Goal: Task Accomplishment & Management: Use online tool/utility

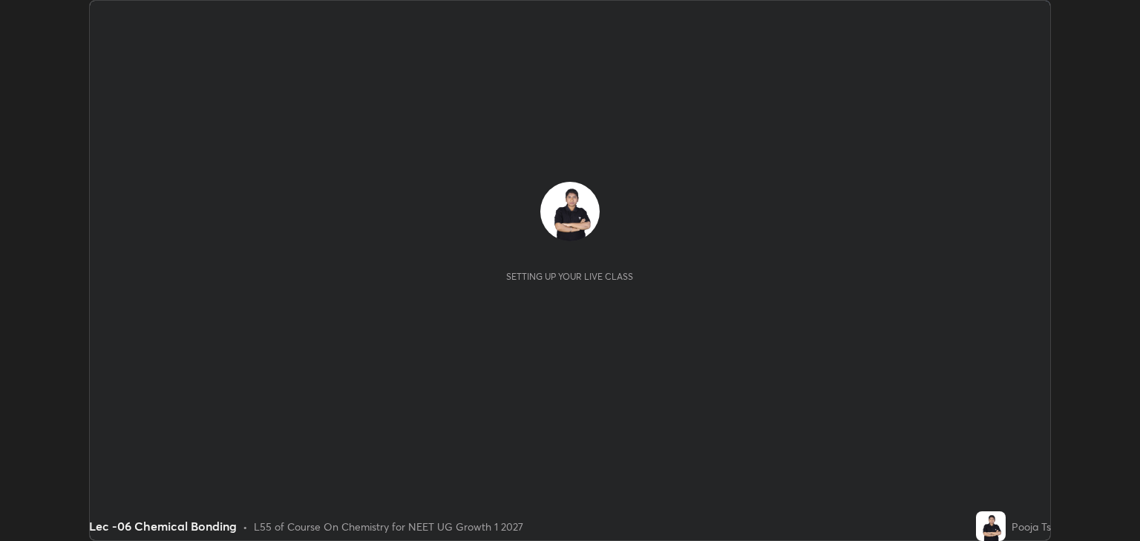
scroll to position [541, 1139]
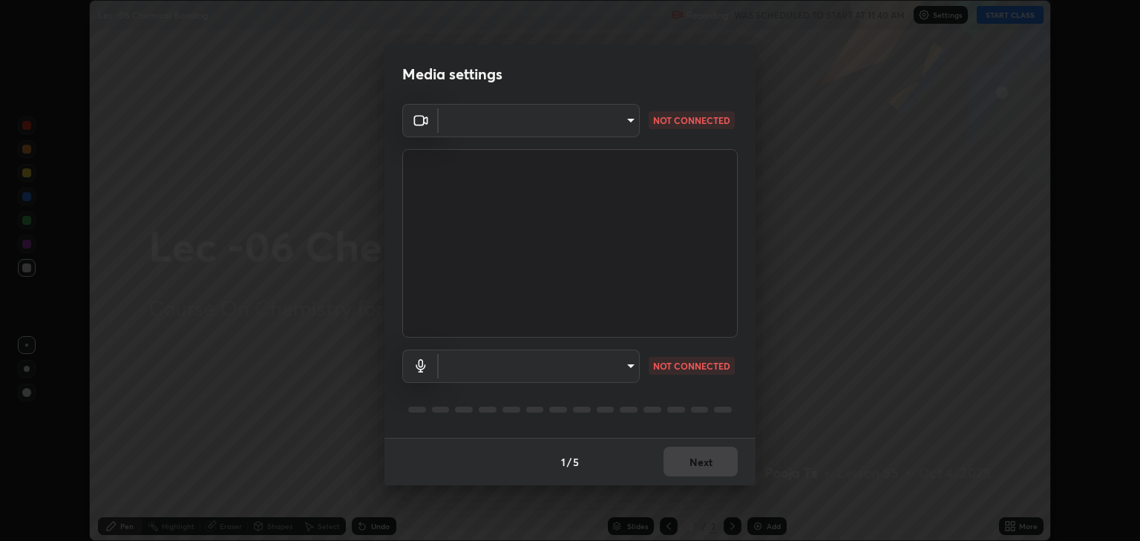
type input "6889e5757fad77820649456bc3a7e4ae290f4e048e3f3cb88d02d5782dedffd8"
type input "default"
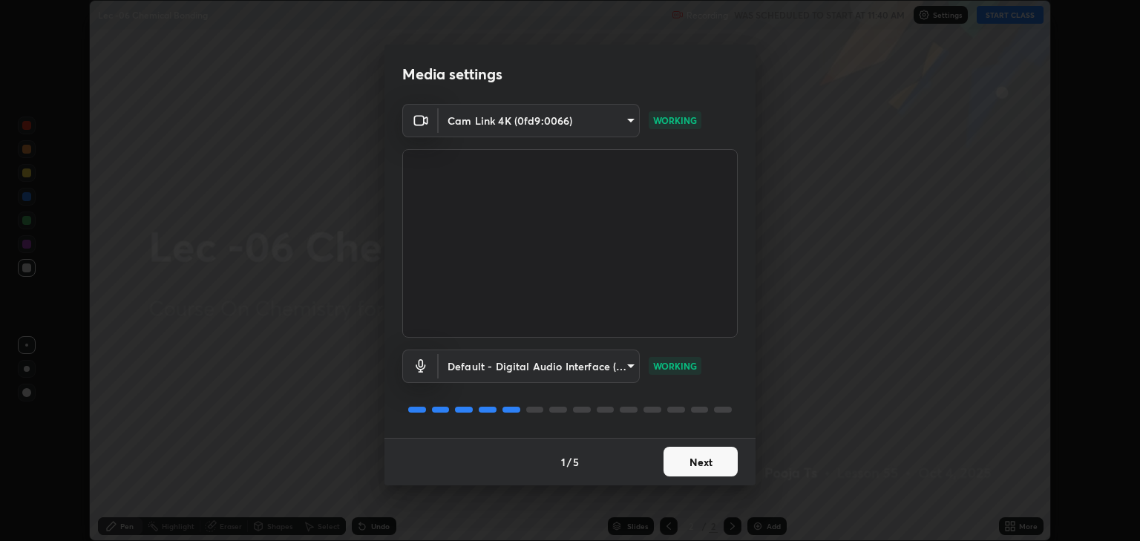
click at [695, 466] on button "Next" at bounding box center [700, 462] width 74 height 30
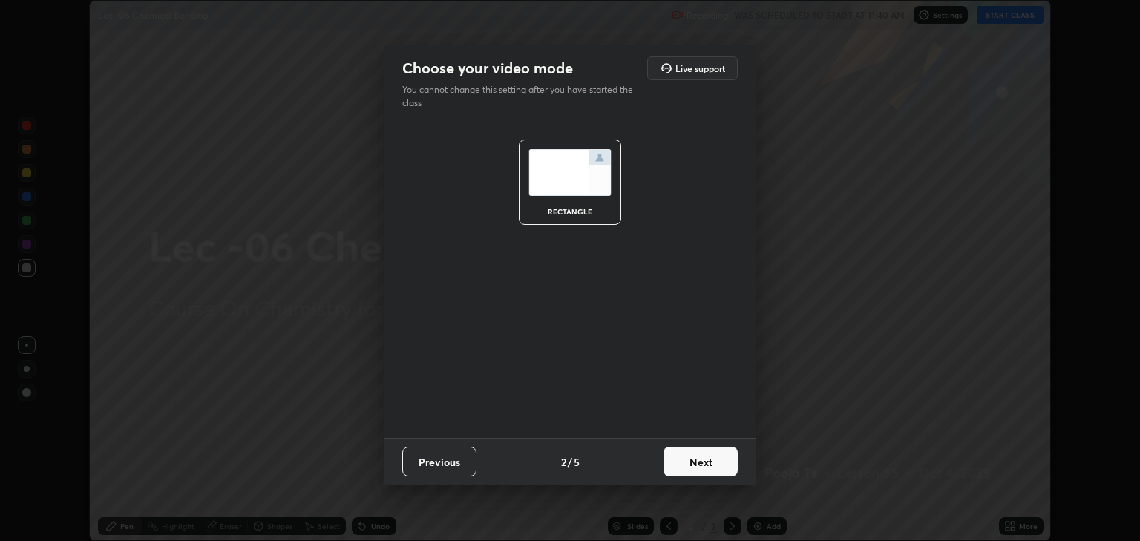
click at [717, 462] on button "Next" at bounding box center [700, 462] width 74 height 30
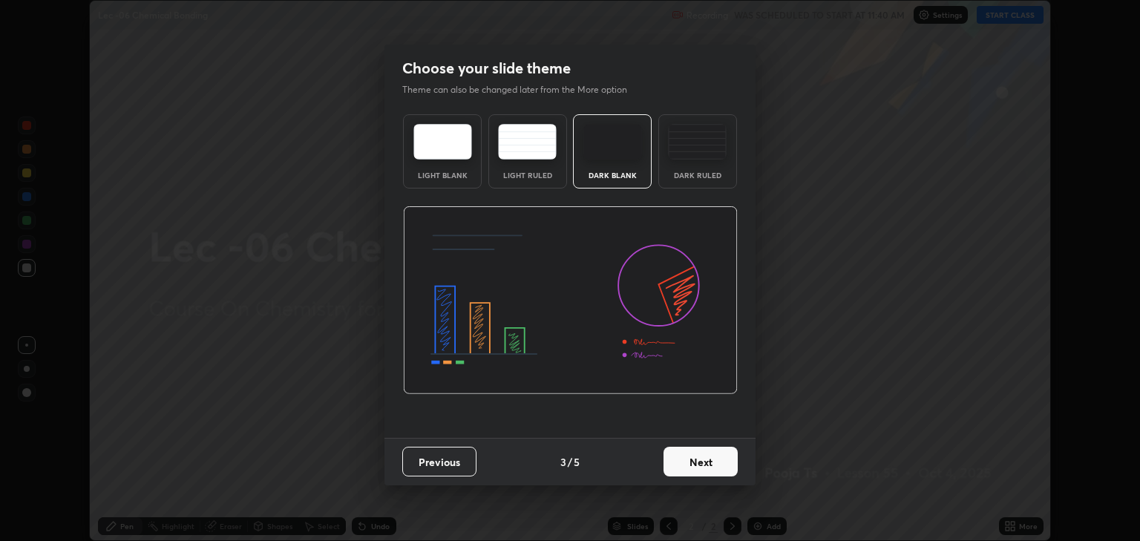
click at [720, 462] on button "Next" at bounding box center [700, 462] width 74 height 30
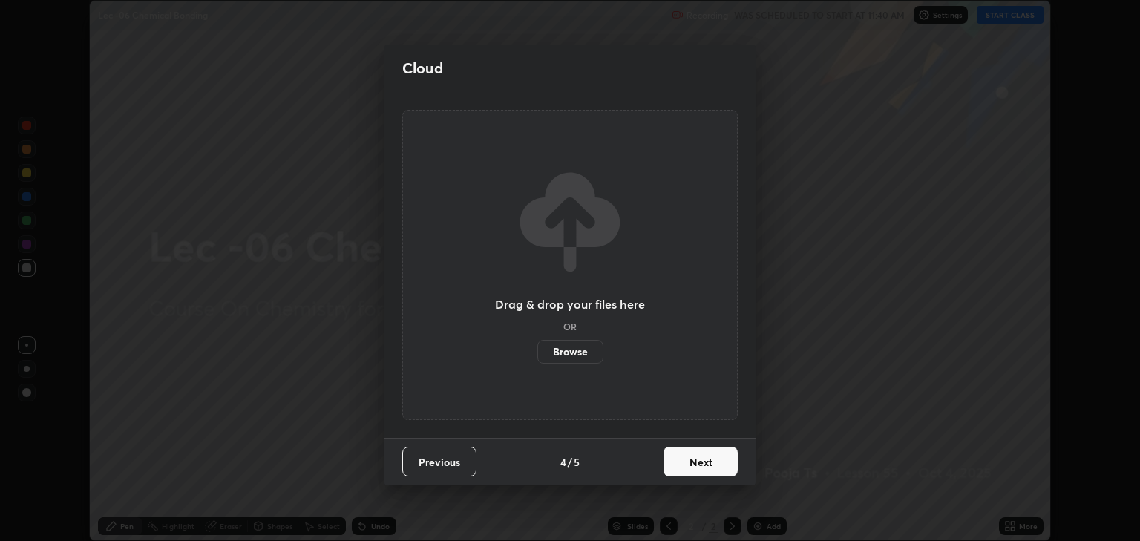
click at [723, 465] on button "Next" at bounding box center [700, 462] width 74 height 30
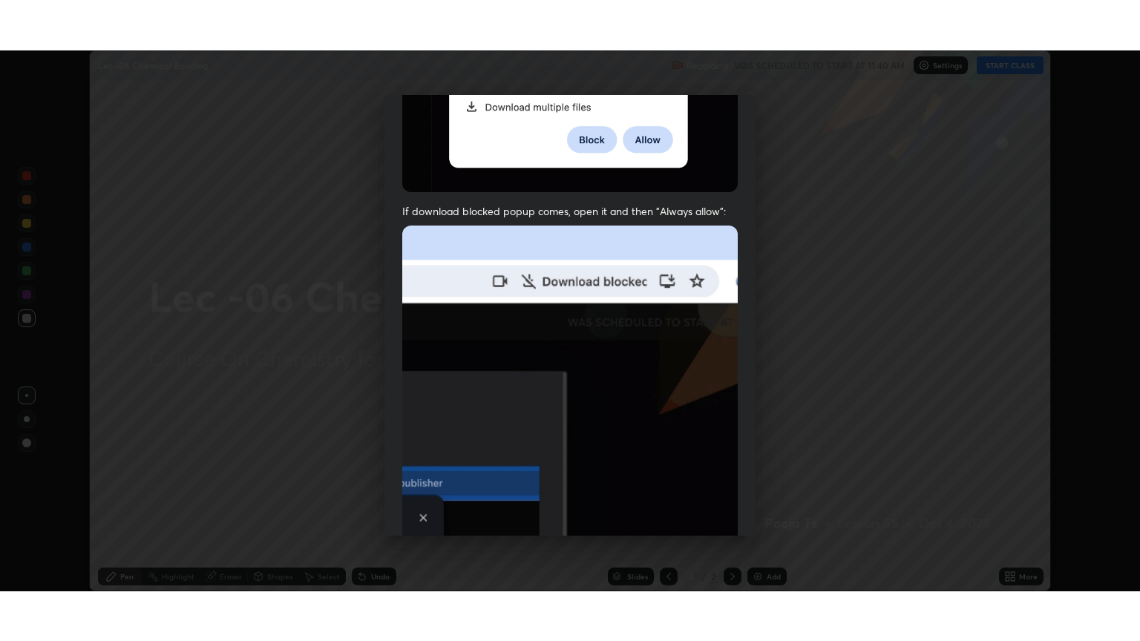
scroll to position [301, 0]
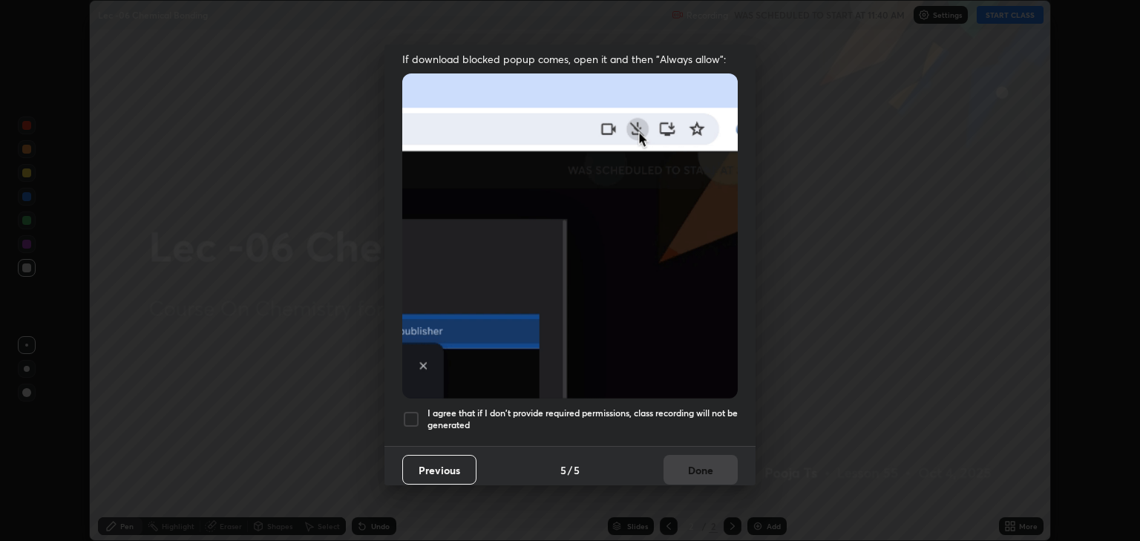
click at [423, 413] on div "I agree that if I don't provide required permissions, class recording will not …" at bounding box center [569, 419] width 335 height 18
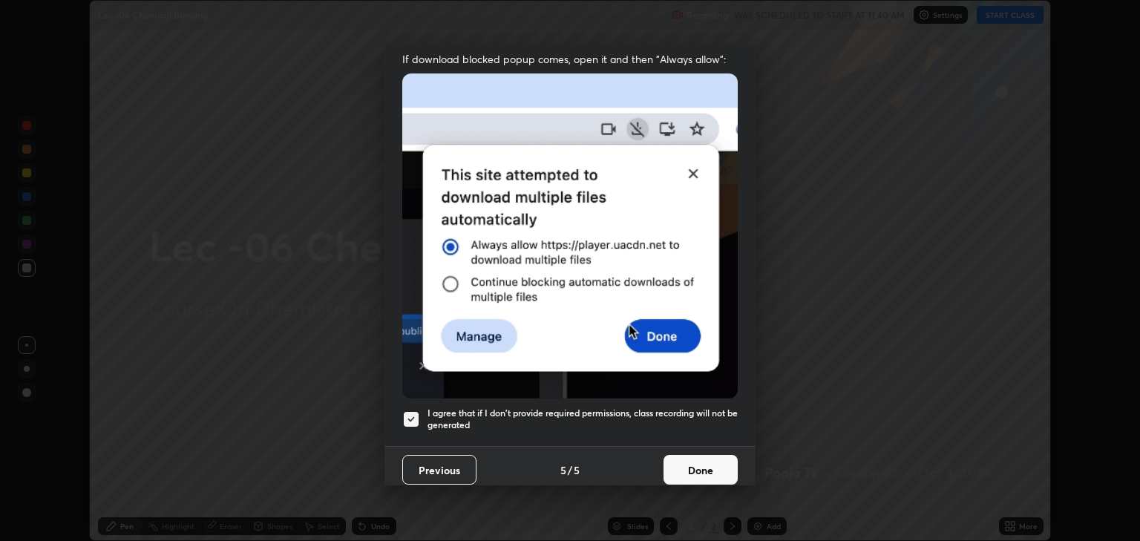
click at [698, 459] on button "Done" at bounding box center [700, 470] width 74 height 30
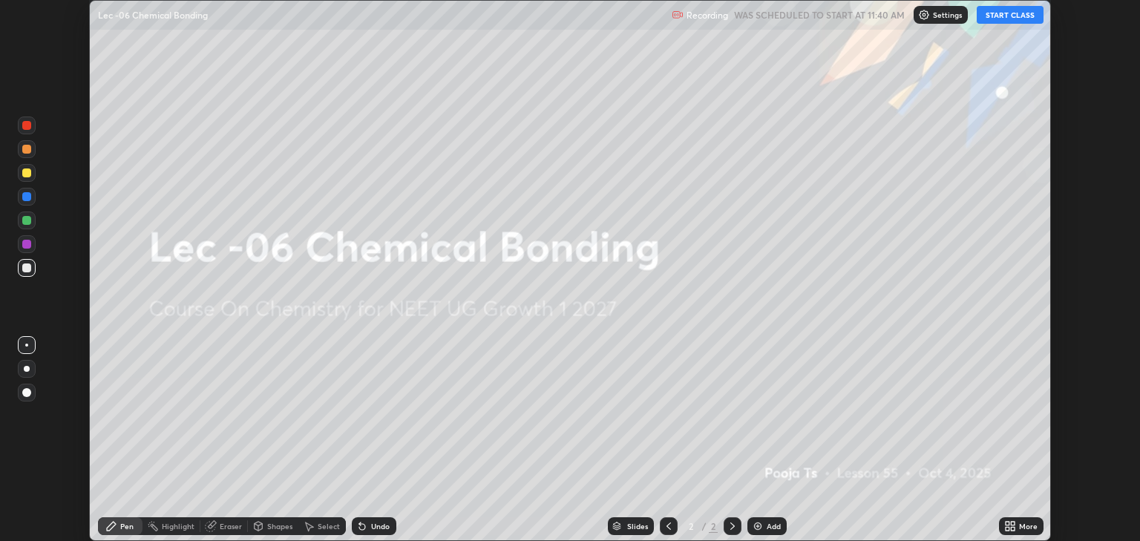
click at [995, 19] on button "START CLASS" at bounding box center [1010, 15] width 67 height 18
click at [1011, 523] on icon at bounding box center [1013, 524] width 4 height 4
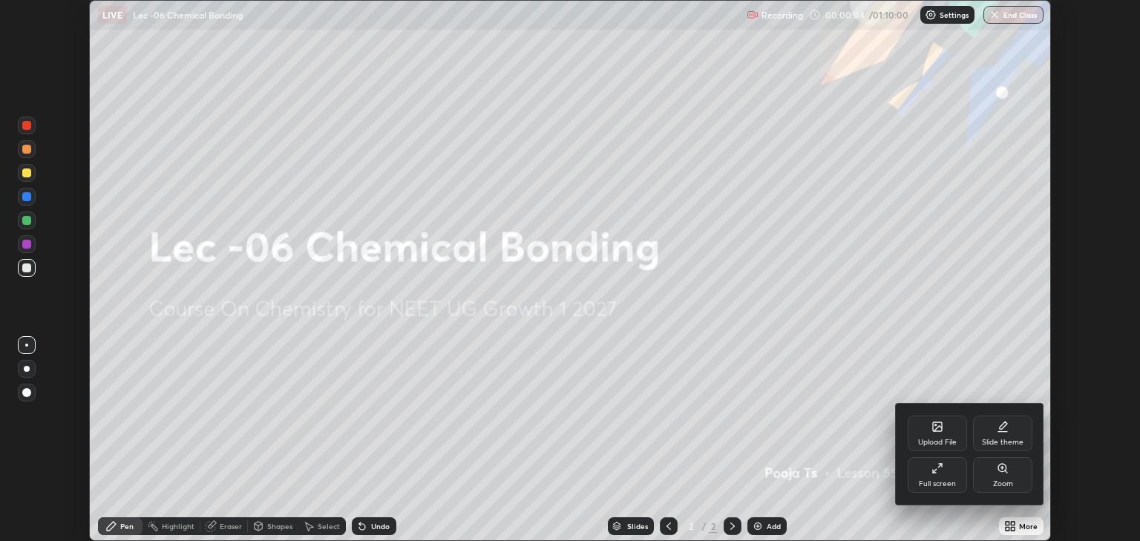
click at [952, 476] on div "Full screen" at bounding box center [937, 475] width 59 height 36
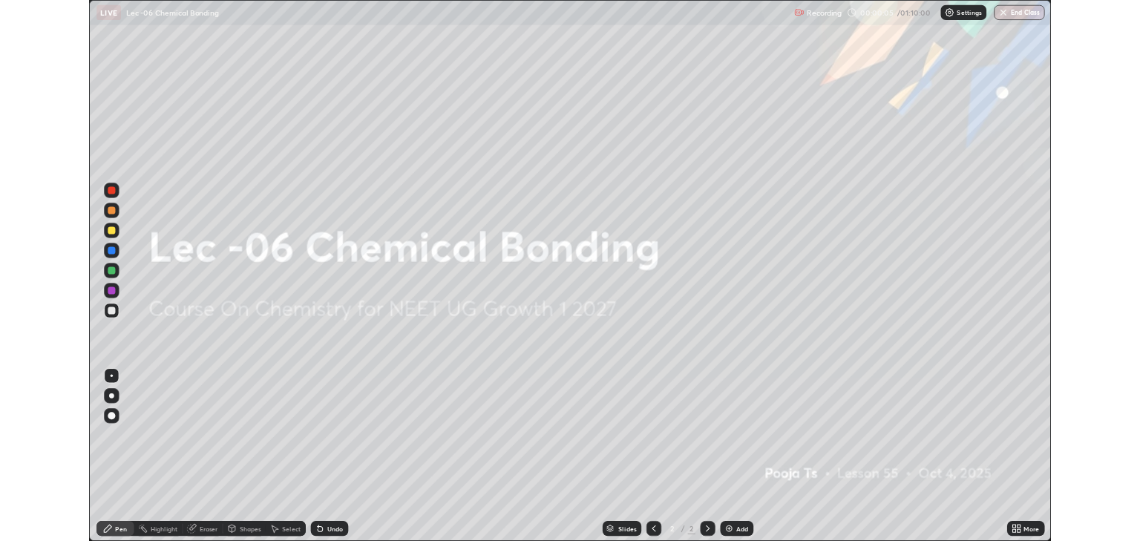
scroll to position [641, 1140]
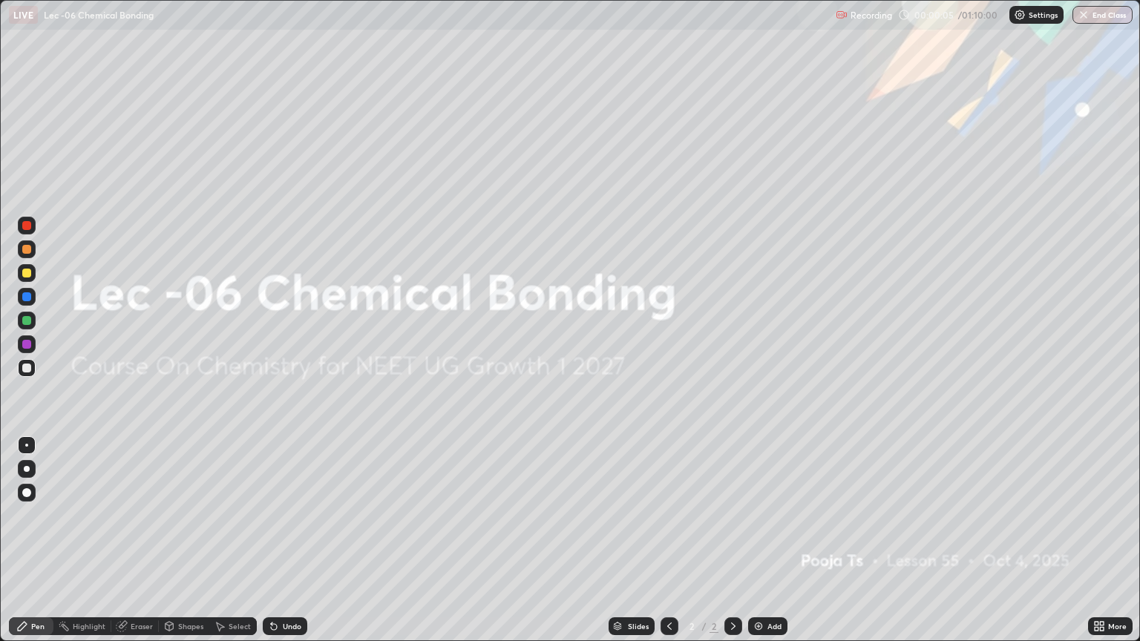
click at [771, 540] on div "Add" at bounding box center [774, 626] width 14 height 7
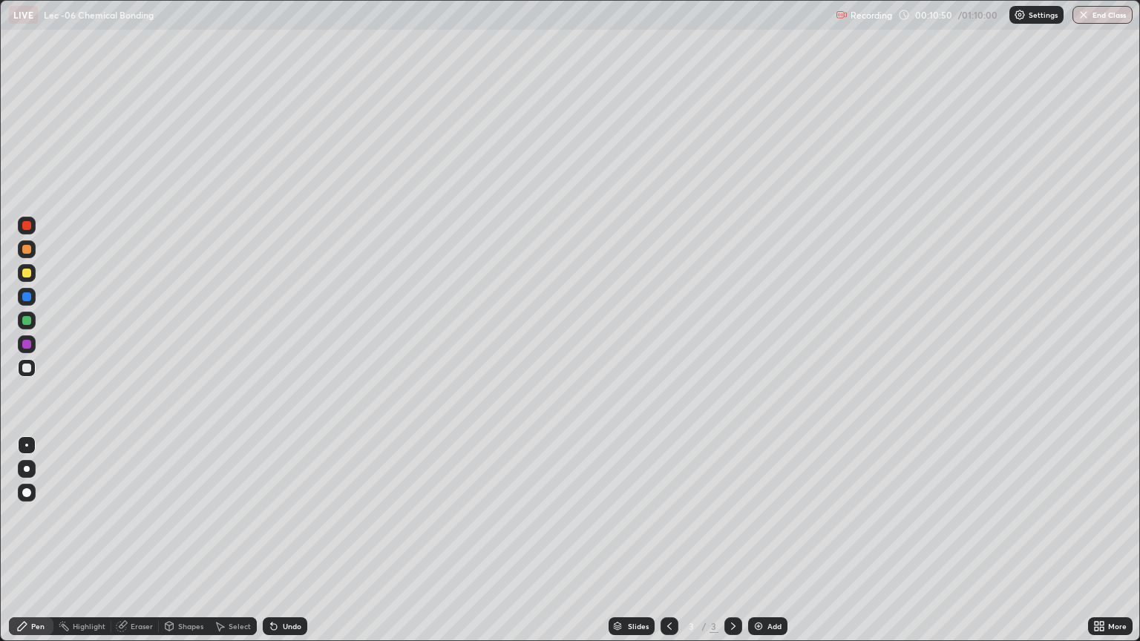
click at [268, 540] on icon at bounding box center [274, 626] width 12 height 12
click at [177, 540] on div "Shapes" at bounding box center [184, 626] width 50 height 18
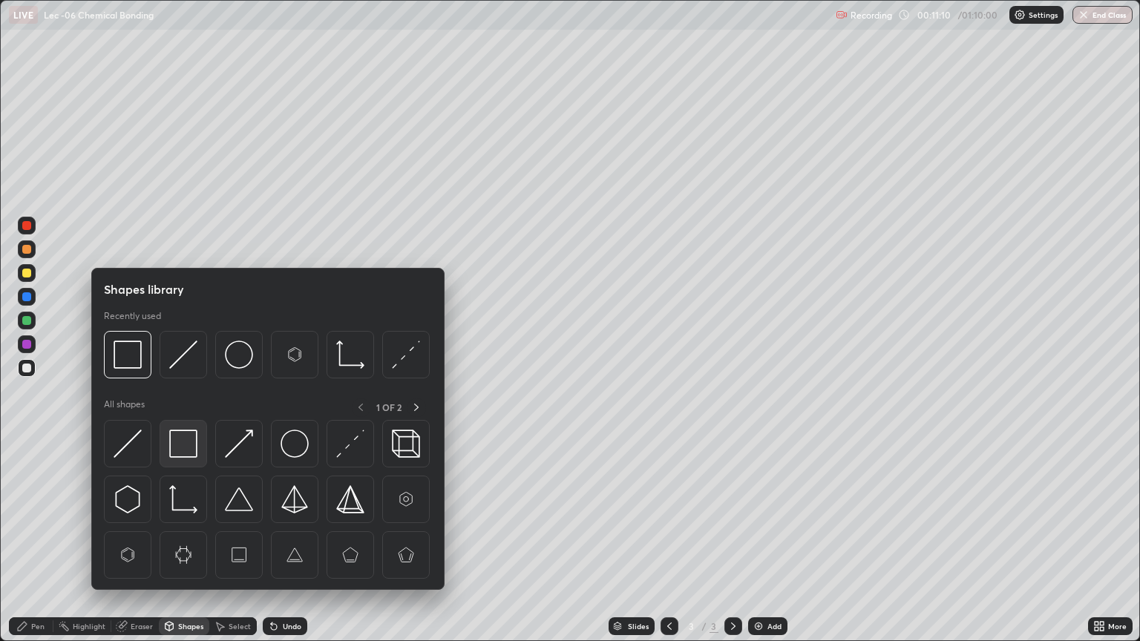
click at [186, 442] on img at bounding box center [183, 444] width 28 height 28
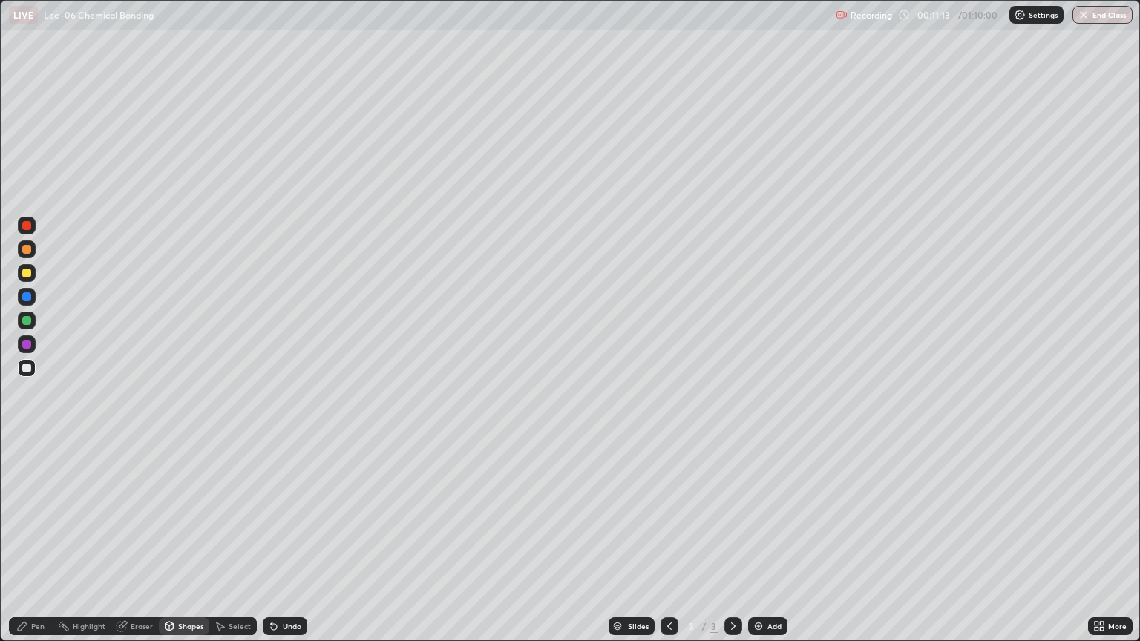
click at [285, 540] on div "Undo" at bounding box center [285, 626] width 45 height 18
click at [231, 540] on div "Select" at bounding box center [232, 626] width 47 height 18
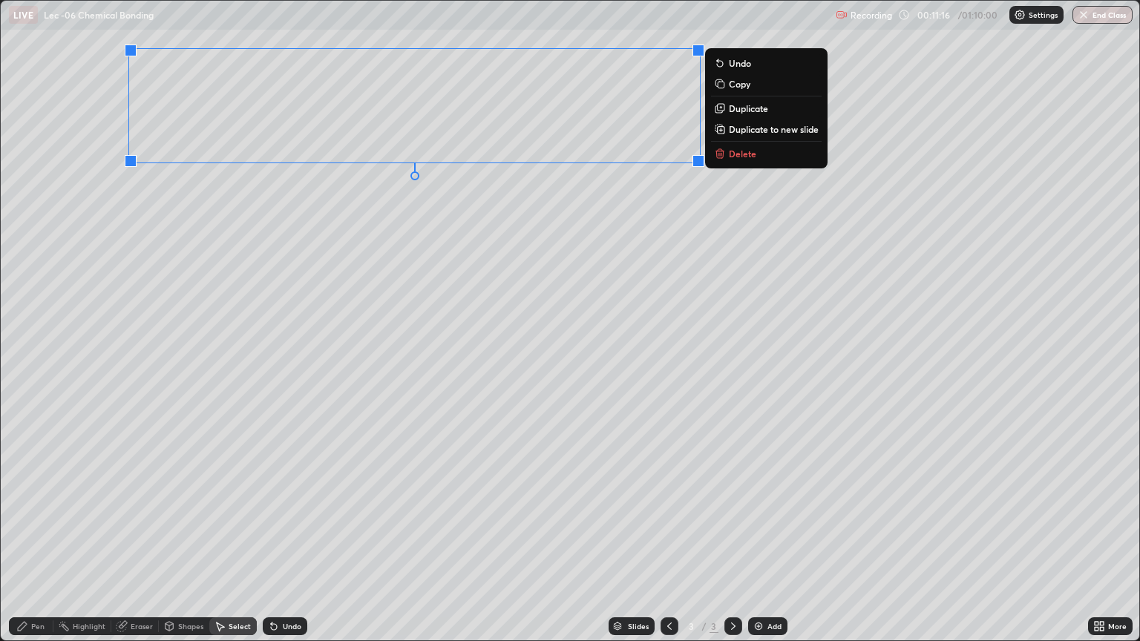
click at [191, 540] on div "Shapes" at bounding box center [190, 626] width 25 height 7
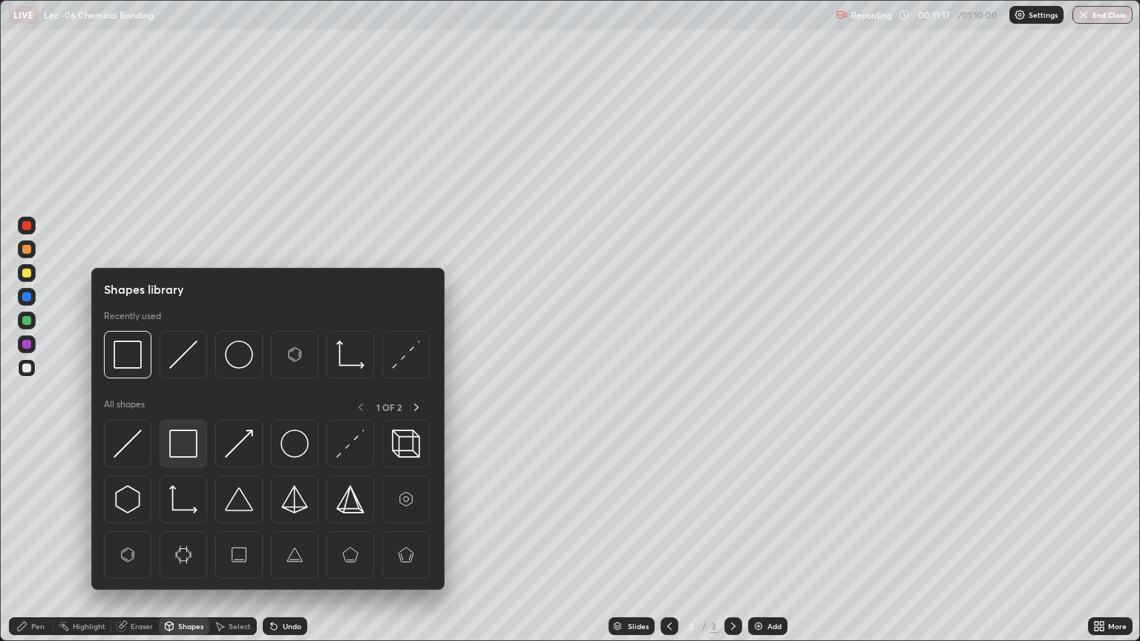
click at [196, 453] on img at bounding box center [183, 444] width 28 height 28
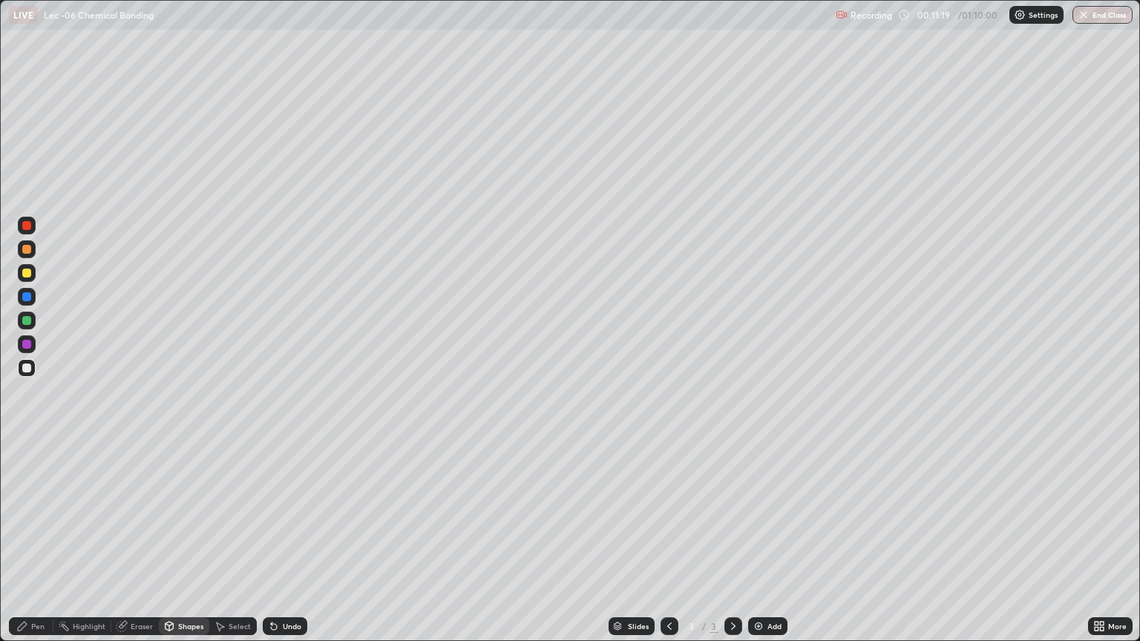
click at [176, 540] on div "Shapes" at bounding box center [184, 626] width 50 height 18
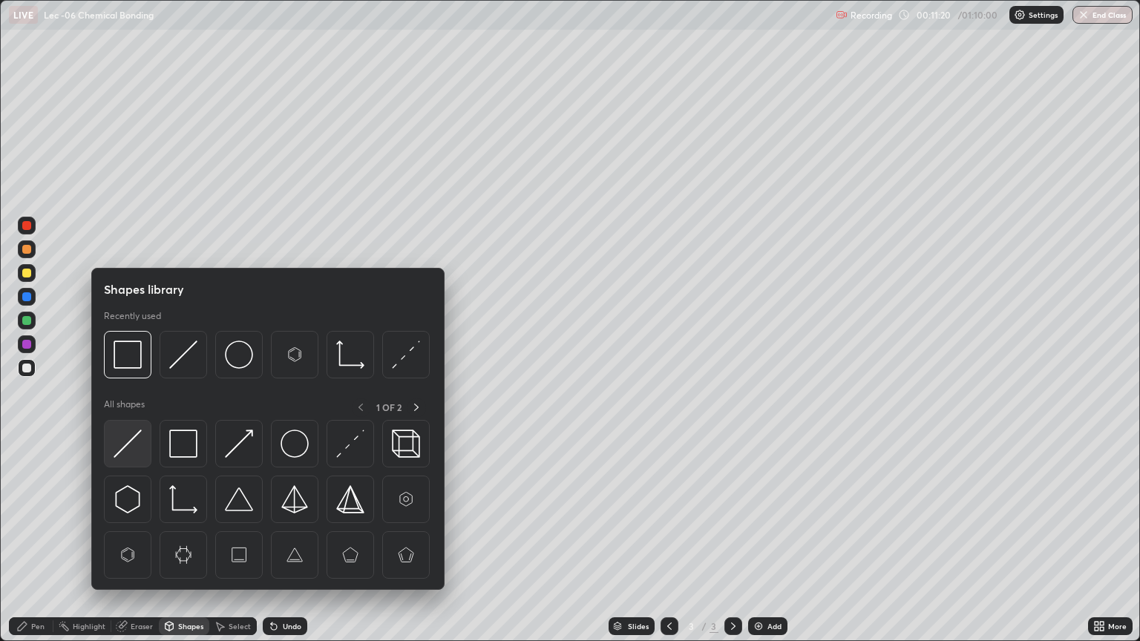
click at [128, 436] on img at bounding box center [128, 444] width 28 height 28
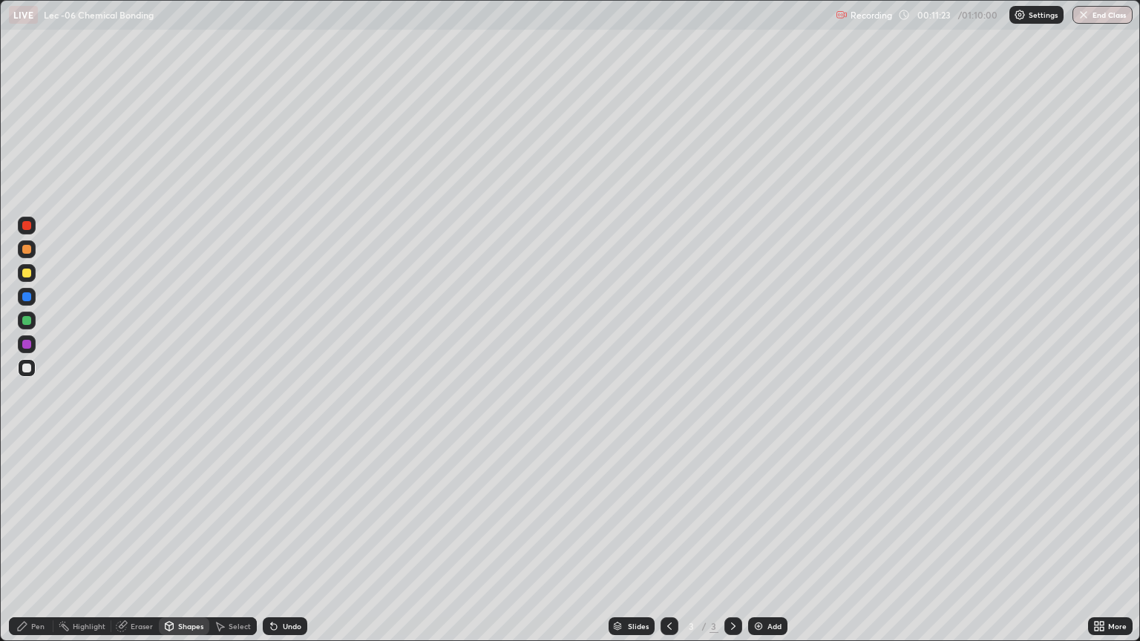
click at [283, 540] on div "Undo" at bounding box center [292, 626] width 19 height 7
click at [272, 540] on icon at bounding box center [274, 627] width 6 height 6
click at [187, 540] on div "Shapes" at bounding box center [190, 626] width 25 height 7
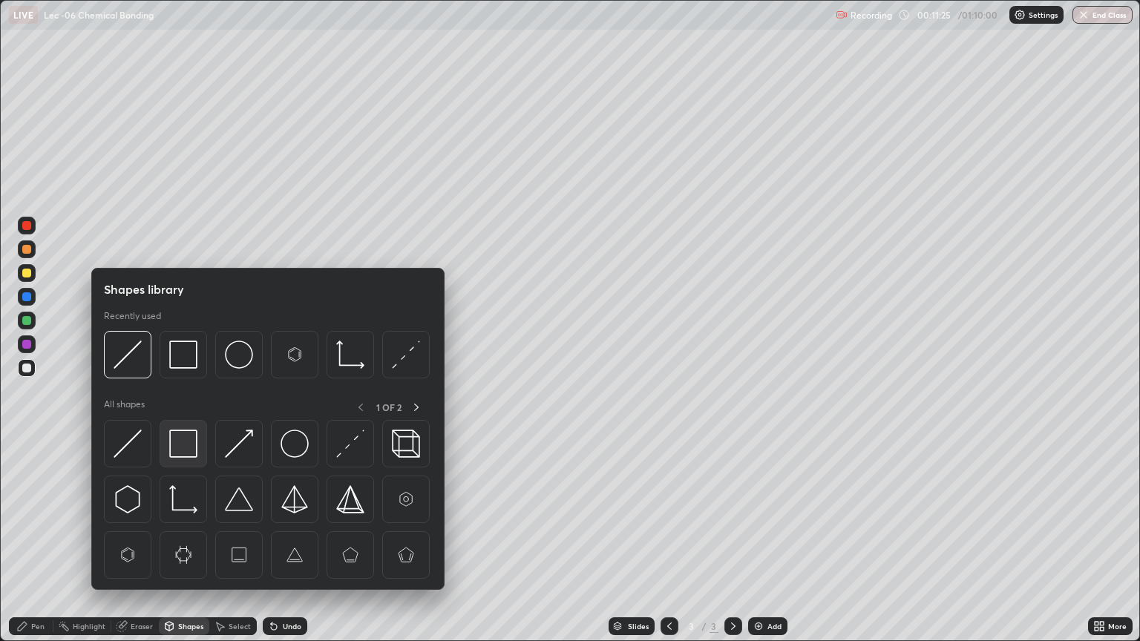
click at [196, 442] on img at bounding box center [183, 444] width 28 height 28
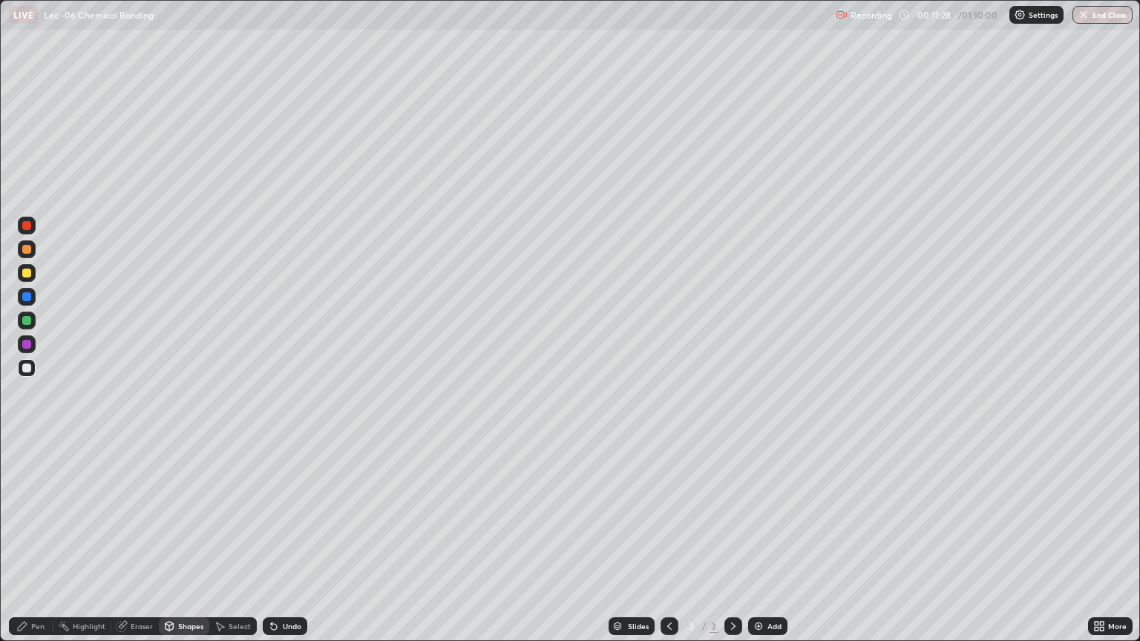
click at [198, 540] on div "Shapes" at bounding box center [190, 626] width 25 height 7
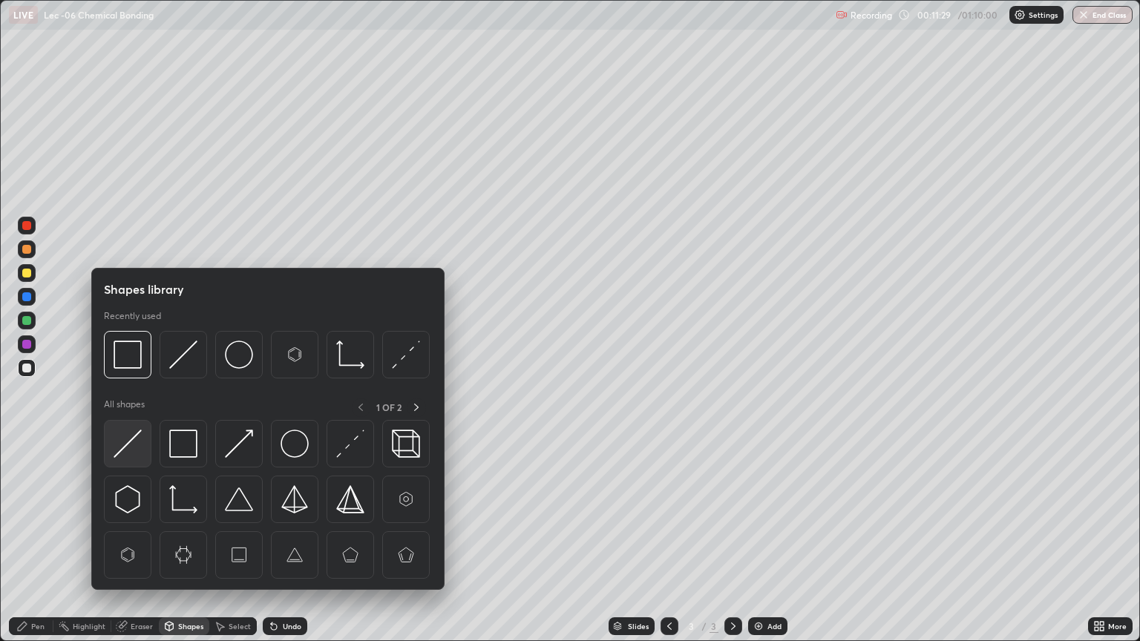
click at [145, 436] on div at bounding box center [127, 443] width 47 height 47
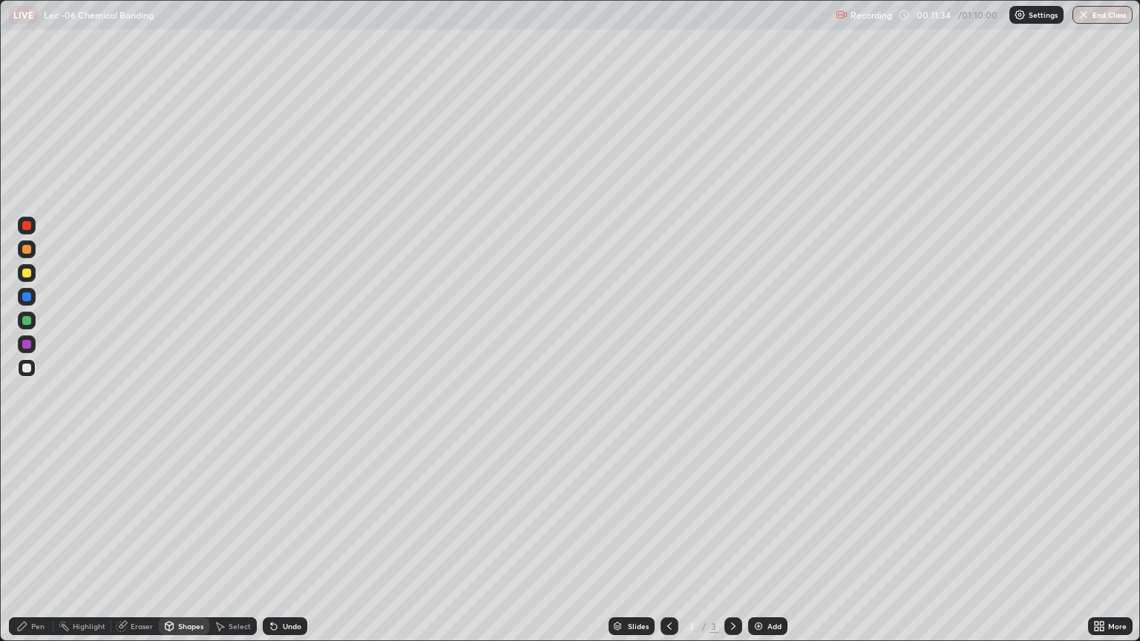
click at [35, 272] on div at bounding box center [27, 273] width 18 height 18
click at [280, 540] on div "Undo" at bounding box center [285, 626] width 45 height 18
click at [59, 540] on circle at bounding box center [59, 626] width 1 height 1
click at [33, 540] on div "Pen" at bounding box center [31, 626] width 45 height 18
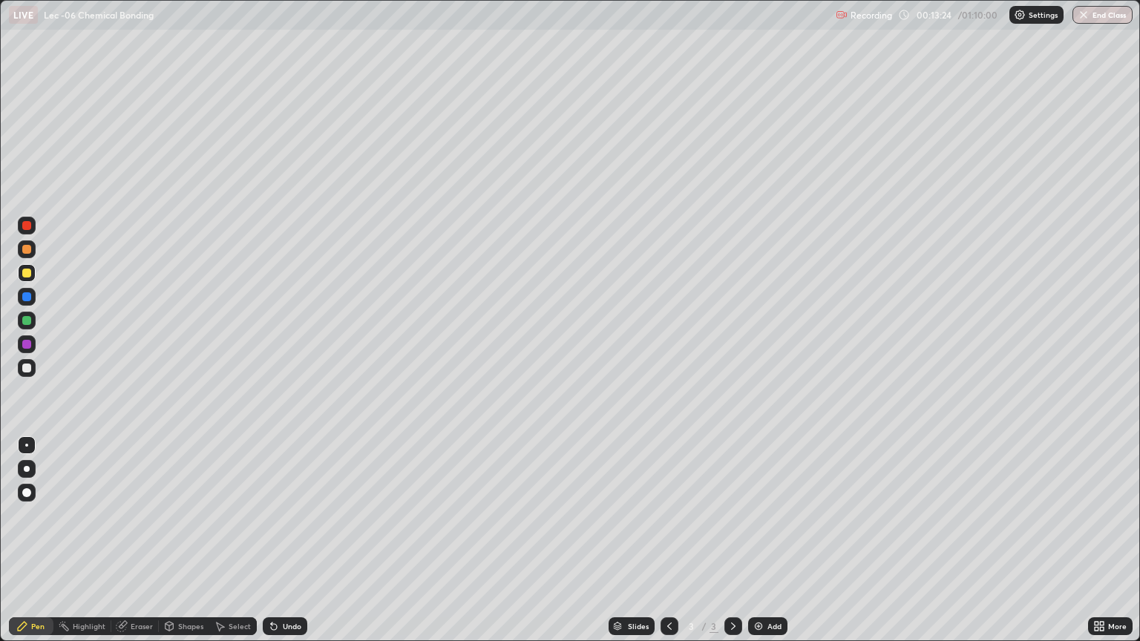
click at [24, 373] on div at bounding box center [27, 368] width 18 height 18
click at [33, 275] on div at bounding box center [27, 273] width 18 height 18
click at [169, 540] on icon at bounding box center [169, 628] width 0 height 5
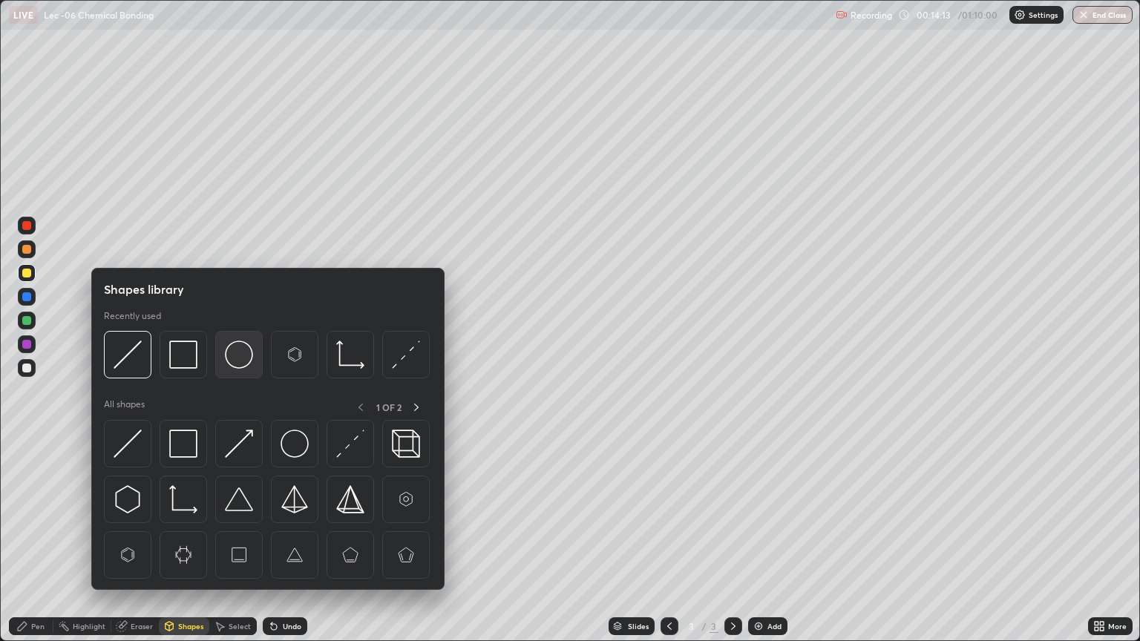
click at [242, 354] on img at bounding box center [239, 355] width 28 height 28
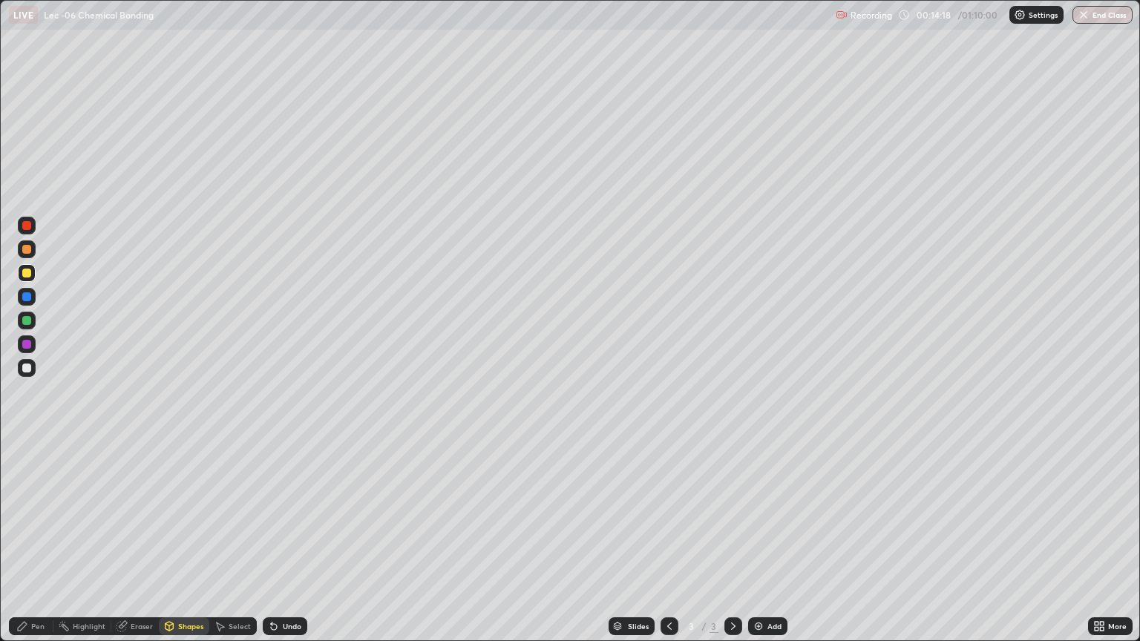
click at [39, 540] on div "Pen" at bounding box center [31, 626] width 45 height 18
click at [268, 540] on icon at bounding box center [274, 626] width 12 height 12
click at [271, 540] on icon at bounding box center [274, 627] width 6 height 6
click at [749, 540] on div "Add" at bounding box center [767, 626] width 39 height 18
click at [34, 374] on div at bounding box center [27, 368] width 18 height 18
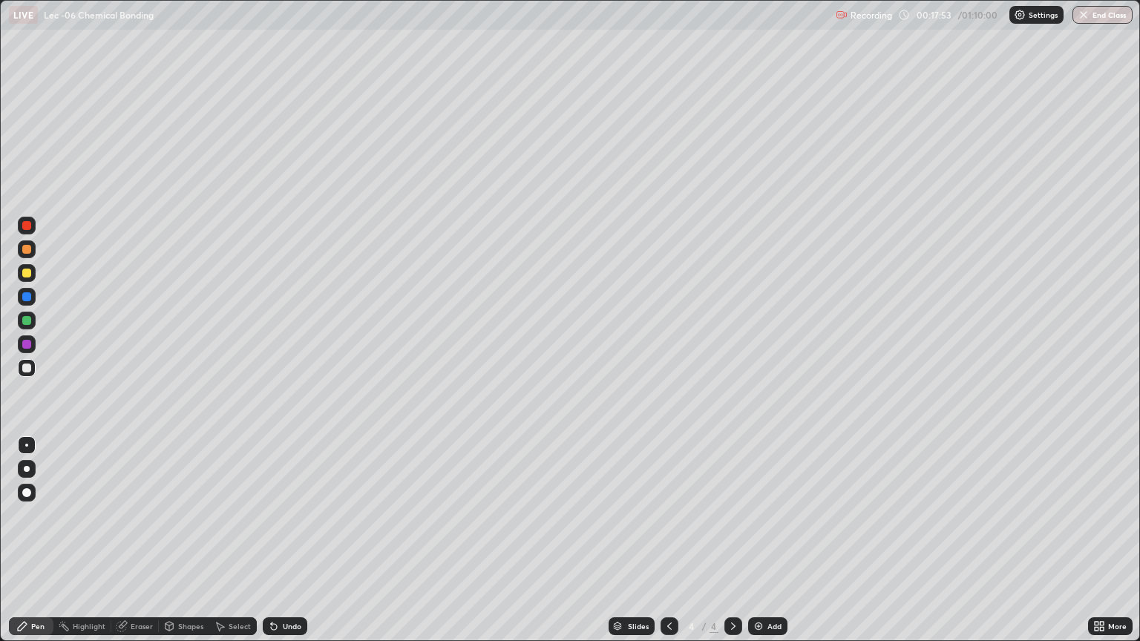
click at [30, 274] on div at bounding box center [26, 273] width 9 height 9
click at [290, 540] on div "Undo" at bounding box center [292, 626] width 19 height 7
click at [131, 540] on div "Eraser" at bounding box center [142, 626] width 22 height 7
click at [34, 540] on div "Pen" at bounding box center [37, 626] width 13 height 7
click at [236, 540] on div "Select" at bounding box center [240, 626] width 22 height 7
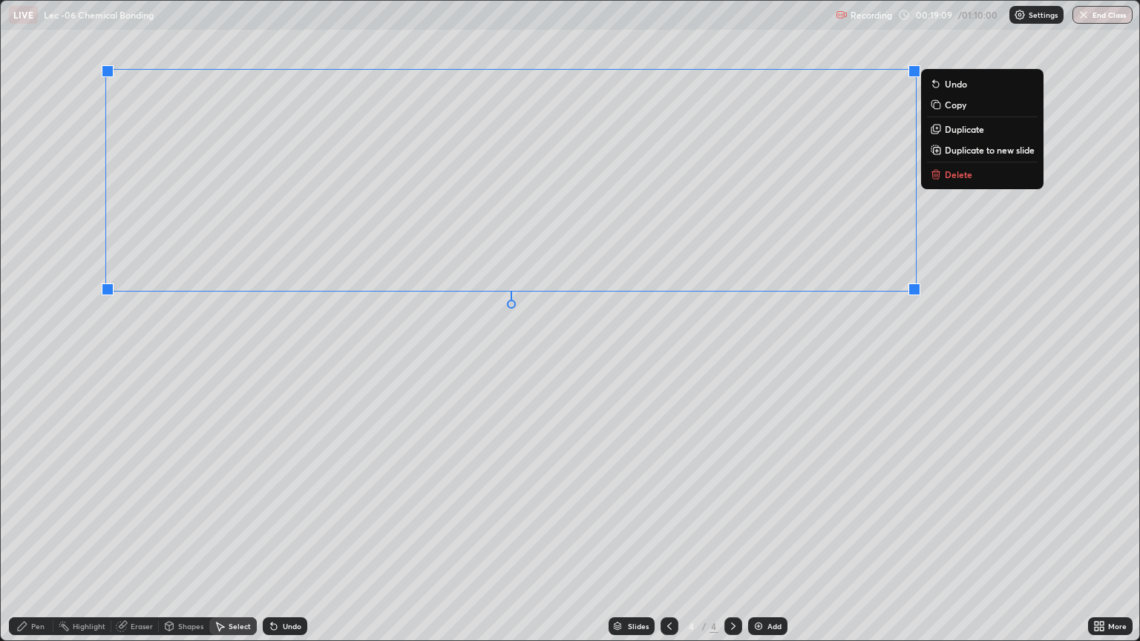
click at [43, 540] on div "Pen" at bounding box center [37, 626] width 13 height 7
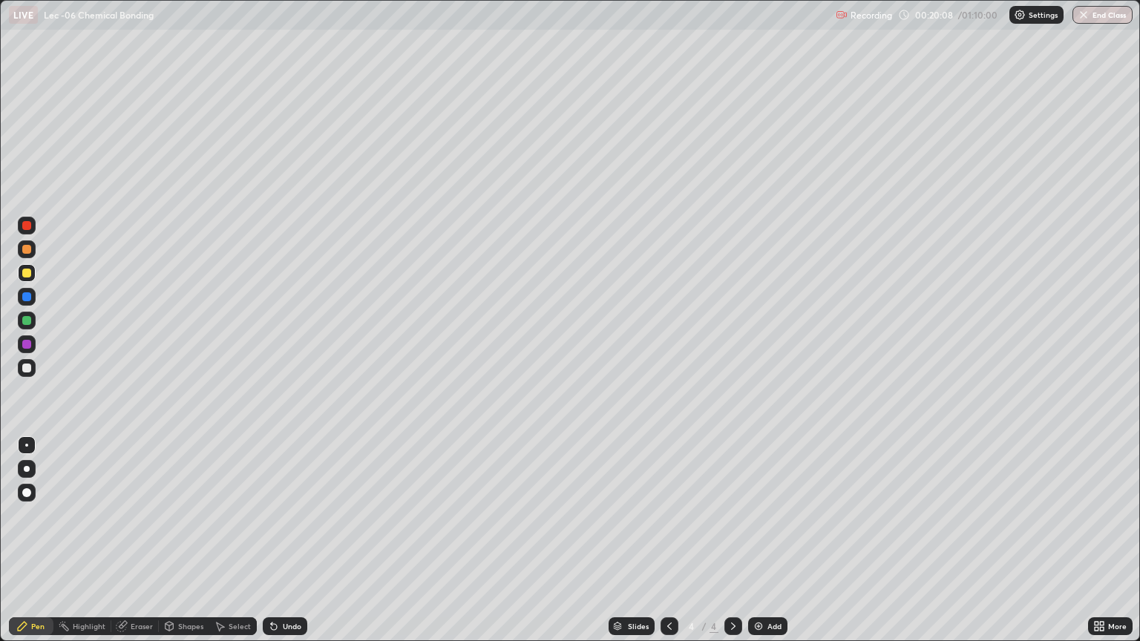
click at [27, 368] on div at bounding box center [26, 368] width 9 height 9
click at [765, 540] on div "Add" at bounding box center [767, 626] width 39 height 18
click at [33, 254] on div at bounding box center [27, 249] width 18 height 18
click at [33, 275] on div at bounding box center [27, 273] width 18 height 18
click at [760, 540] on img at bounding box center [759, 626] width 12 height 12
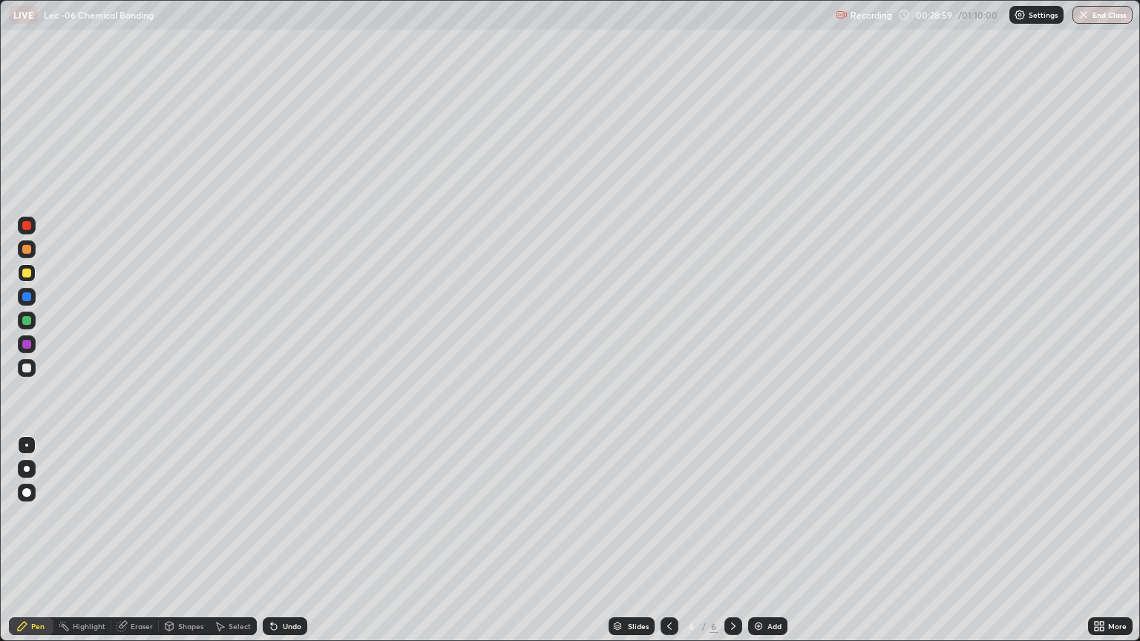
click at [31, 251] on div at bounding box center [27, 249] width 18 height 18
click at [33, 373] on div at bounding box center [27, 368] width 18 height 18
click at [240, 540] on div "Select" at bounding box center [240, 626] width 22 height 7
click at [648, 411] on div "0 ° Undo Copy Duplicate Duplicate to new slide Delete" at bounding box center [570, 321] width 1138 height 640
click at [183, 540] on div "Shapes" at bounding box center [184, 626] width 50 height 18
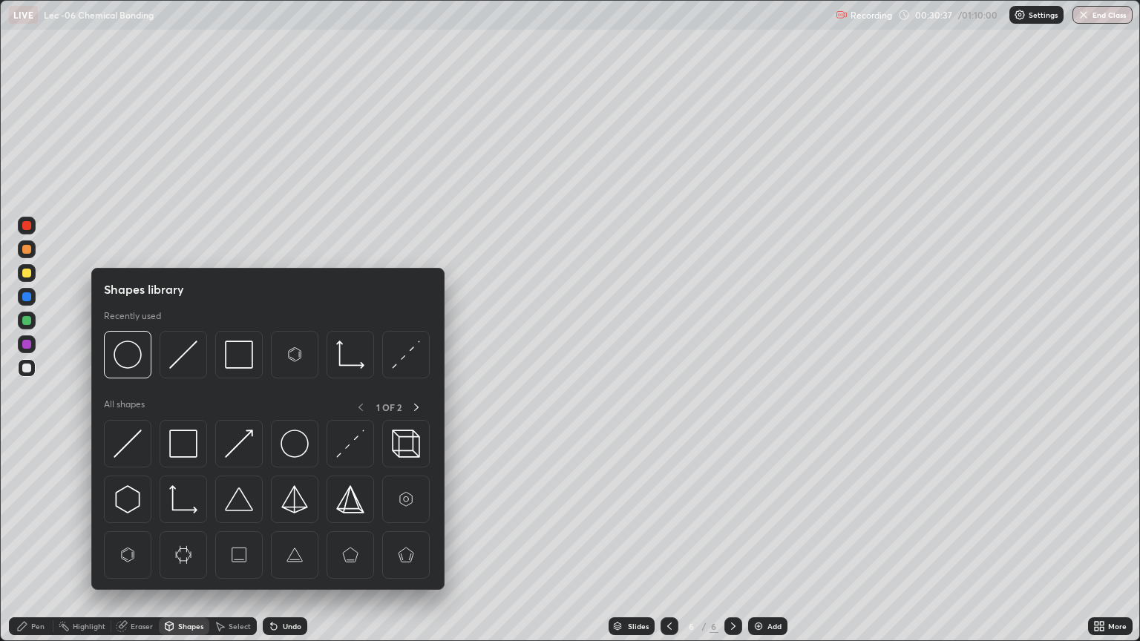
click at [236, 540] on div "Select" at bounding box center [240, 626] width 22 height 7
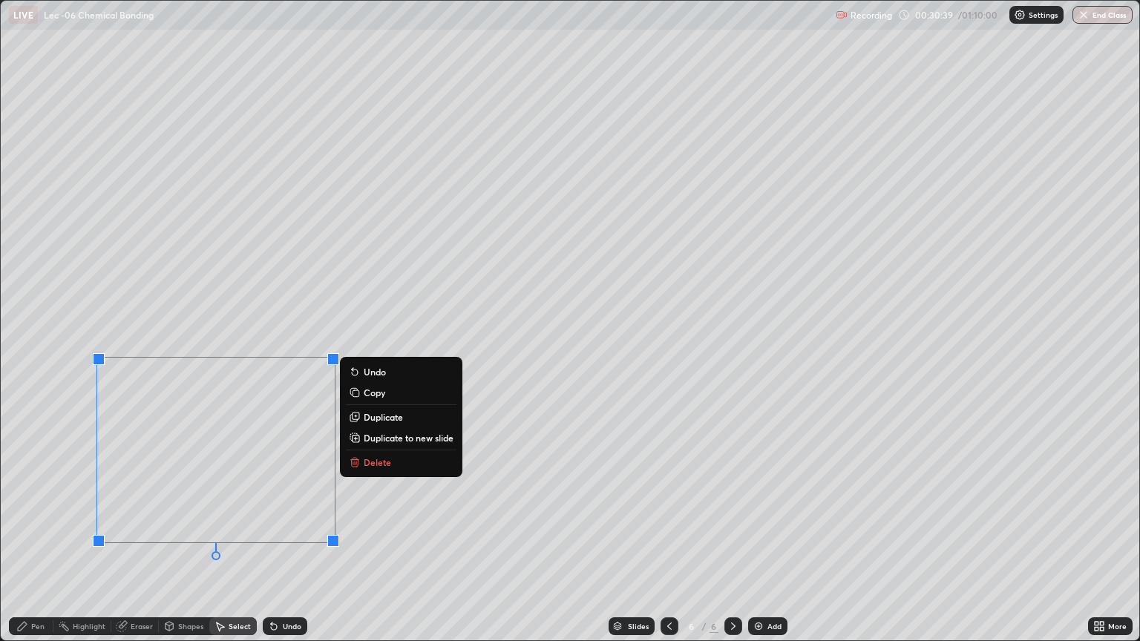
click at [27, 540] on icon at bounding box center [22, 626] width 9 height 9
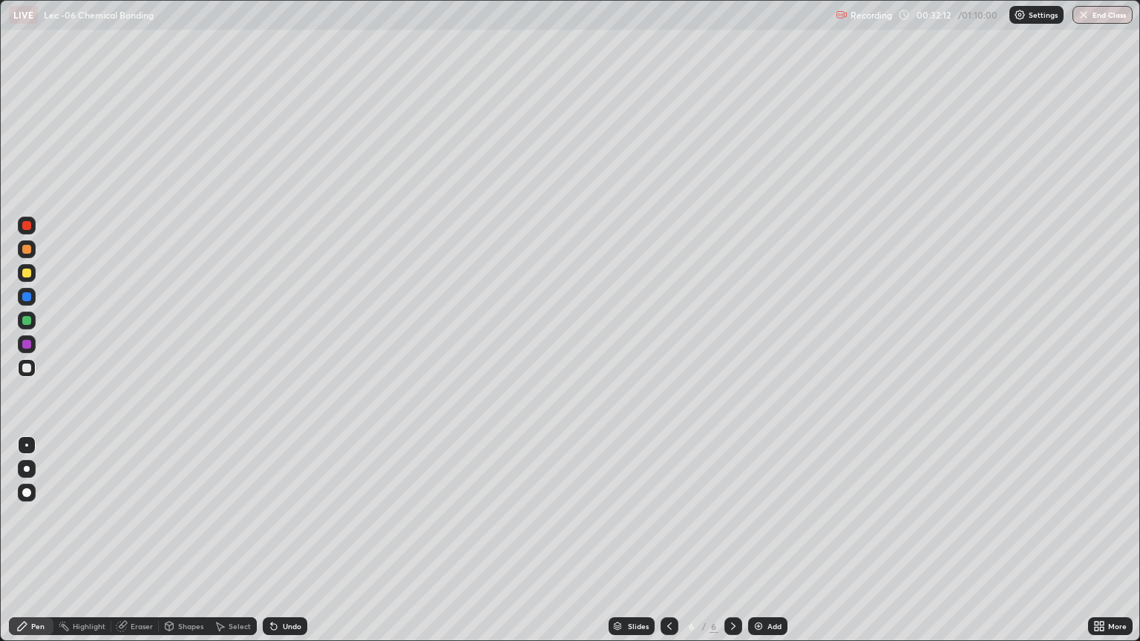
click at [279, 540] on div "Undo" at bounding box center [285, 626] width 45 height 18
click at [289, 540] on div "Undo" at bounding box center [292, 626] width 19 height 7
click at [292, 540] on div "Undo" at bounding box center [292, 626] width 19 height 7
click at [294, 540] on div "Undo" at bounding box center [292, 626] width 19 height 7
click at [296, 540] on div "Undo" at bounding box center [292, 626] width 19 height 7
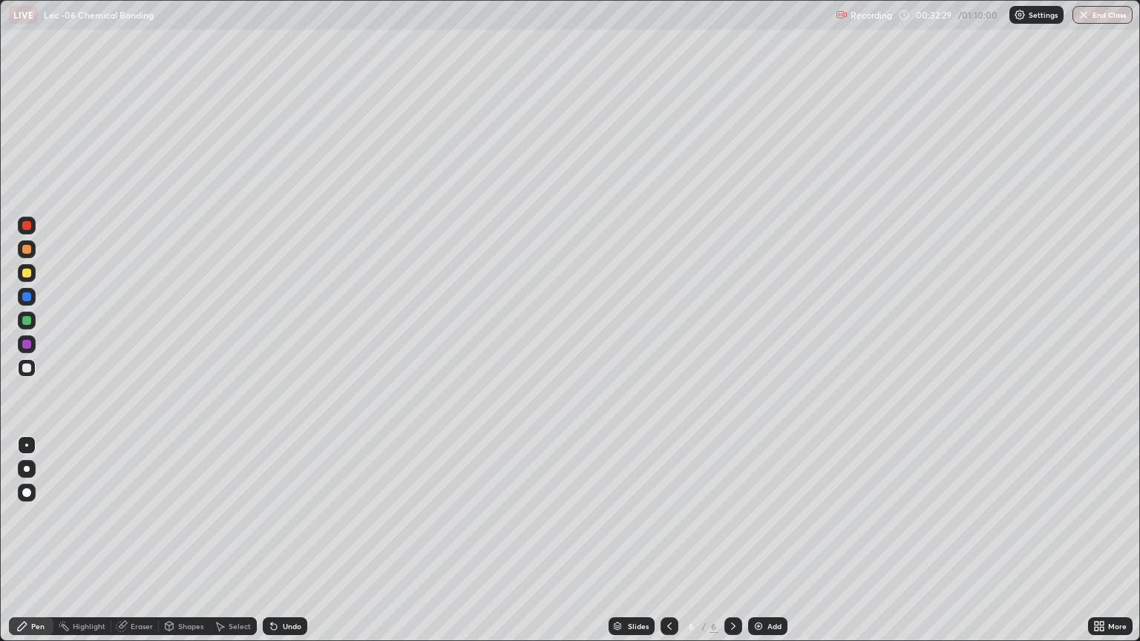
click at [27, 274] on div at bounding box center [26, 273] width 9 height 9
click at [30, 296] on div at bounding box center [26, 296] width 9 height 9
click at [232, 540] on div "Select" at bounding box center [232, 626] width 47 height 18
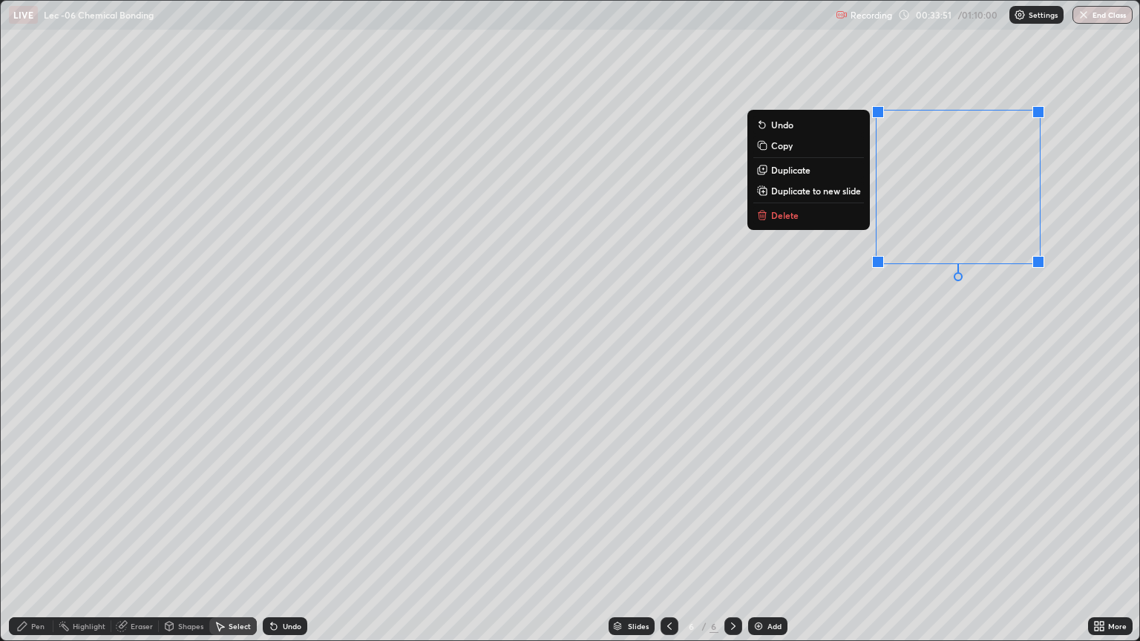
click at [47, 540] on div "Pen" at bounding box center [31, 626] width 45 height 18
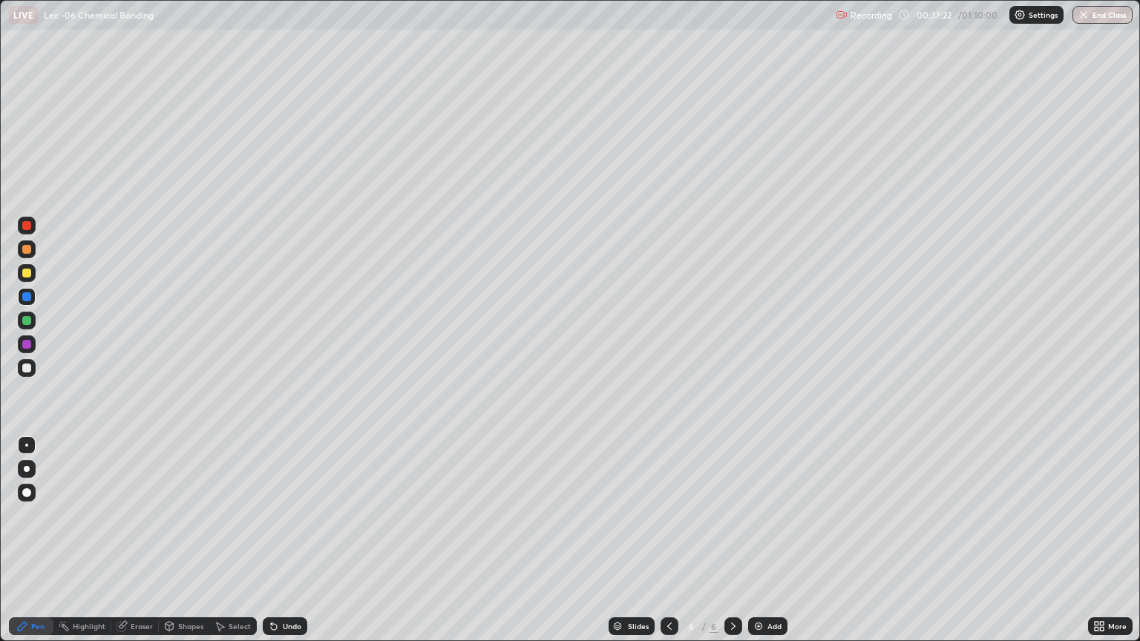
click at [33, 371] on div at bounding box center [27, 368] width 18 height 18
click at [760, 540] on img at bounding box center [759, 626] width 12 height 12
click at [33, 279] on div at bounding box center [27, 273] width 18 height 18
click at [25, 301] on div at bounding box center [26, 296] width 9 height 9
click at [232, 540] on div "Select" at bounding box center [232, 626] width 47 height 18
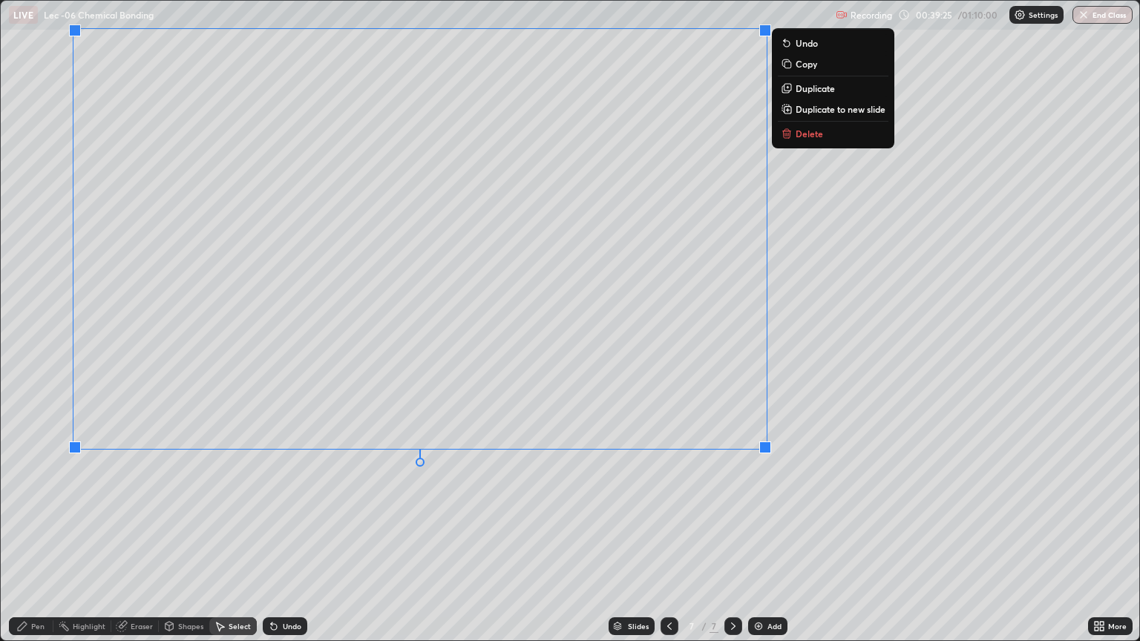
click at [42, 540] on div "Pen" at bounding box center [37, 626] width 13 height 7
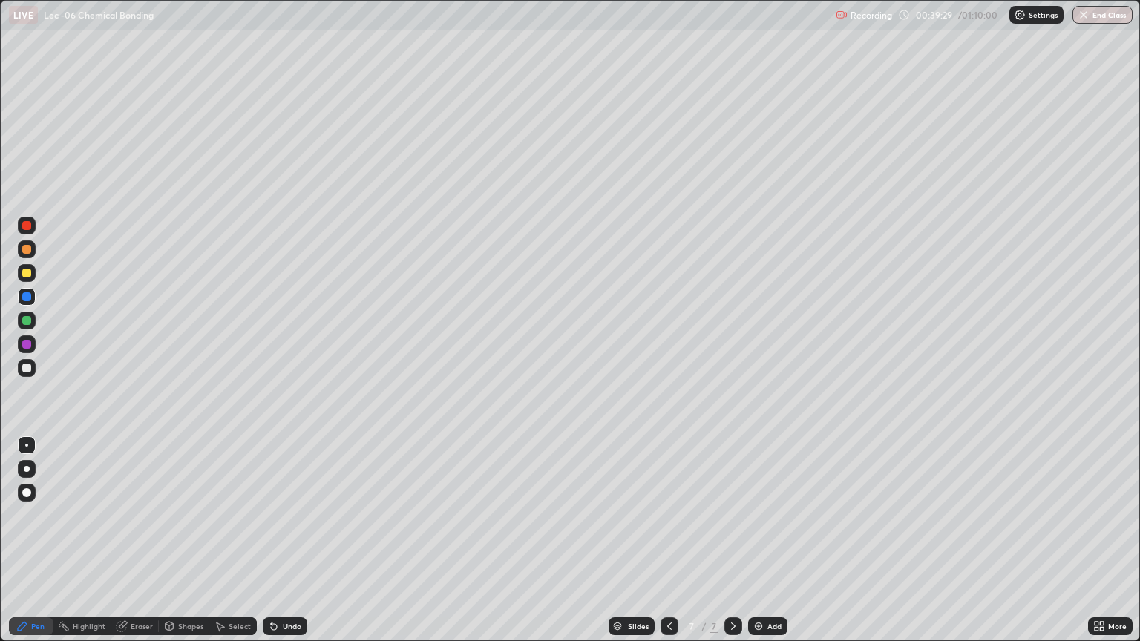
click at [278, 540] on div "Undo" at bounding box center [285, 626] width 45 height 18
click at [35, 276] on div at bounding box center [27, 273] width 18 height 18
click at [667, 540] on icon at bounding box center [669, 626] width 12 height 12
click at [732, 540] on icon at bounding box center [733, 626] width 12 height 12
click at [731, 540] on icon at bounding box center [733, 626] width 12 height 12
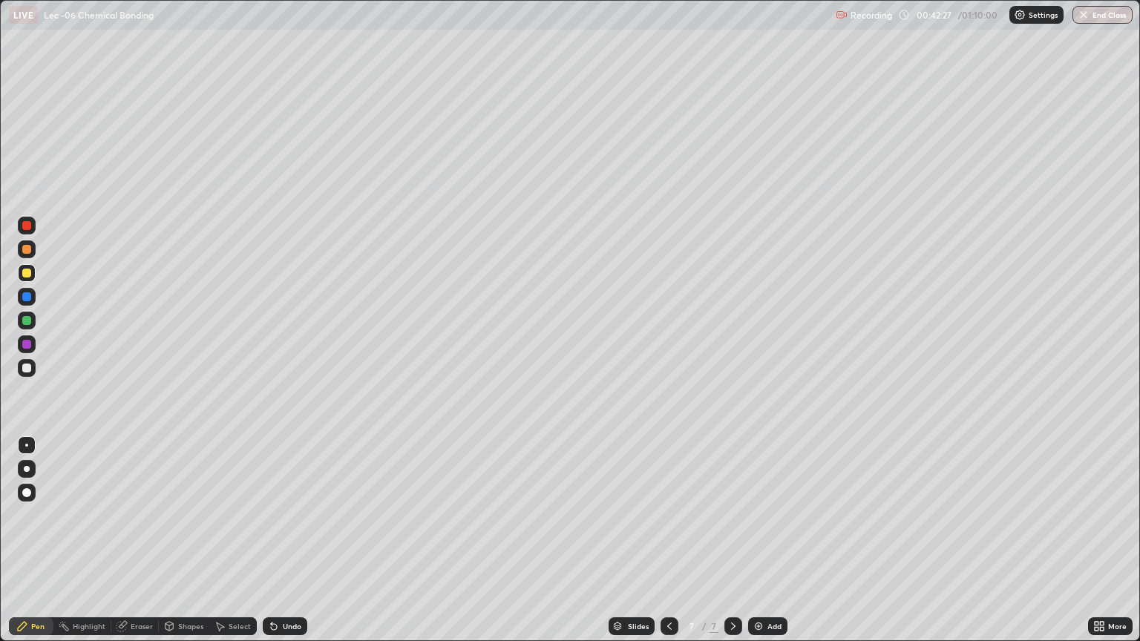
click at [732, 540] on icon at bounding box center [733, 626] width 12 height 12
click at [767, 540] on div "Add" at bounding box center [774, 626] width 14 height 7
click at [668, 540] on icon at bounding box center [669, 626] width 12 height 12
click at [129, 540] on div "Eraser" at bounding box center [134, 626] width 47 height 18
click at [40, 540] on div "Pen" at bounding box center [37, 626] width 13 height 7
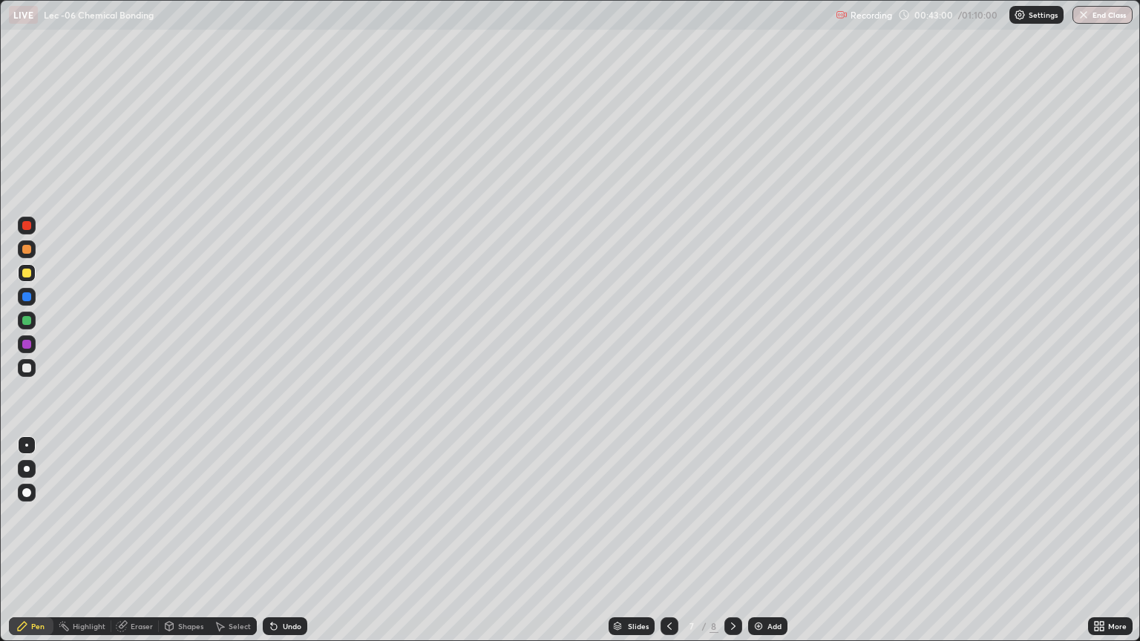
click at [735, 540] on icon at bounding box center [733, 626] width 12 height 12
click at [29, 370] on div at bounding box center [26, 368] width 9 height 9
click at [33, 278] on div at bounding box center [27, 273] width 18 height 18
click at [32, 374] on div at bounding box center [27, 368] width 18 height 18
click at [757, 540] on img at bounding box center [759, 626] width 12 height 12
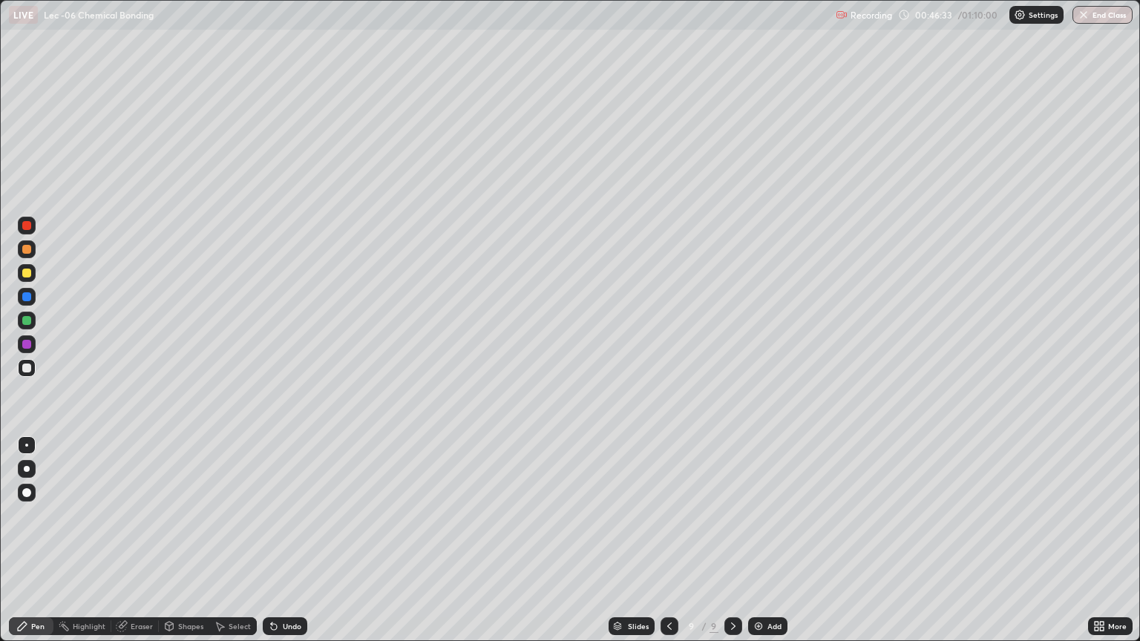
click at [33, 280] on div at bounding box center [27, 273] width 18 height 18
click at [277, 540] on div "Undo" at bounding box center [285, 626] width 45 height 18
click at [278, 540] on div "Undo" at bounding box center [285, 626] width 45 height 18
click at [35, 317] on div at bounding box center [27, 321] width 18 height 18
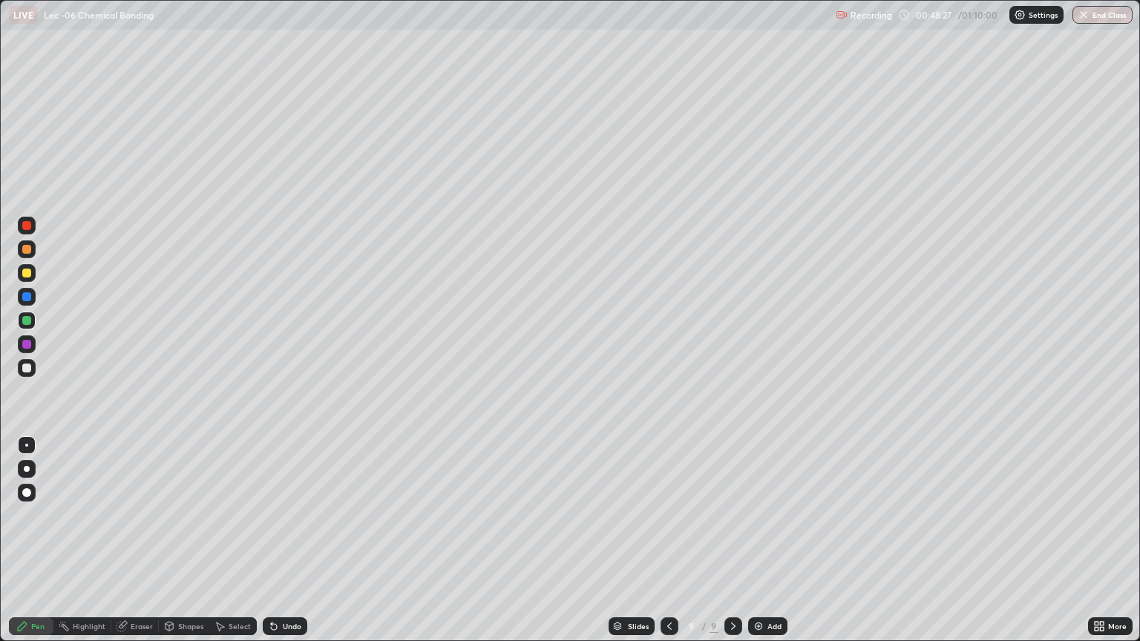
click at [767, 540] on div "Add" at bounding box center [774, 626] width 14 height 7
click at [33, 277] on div at bounding box center [27, 273] width 18 height 18
click at [33, 296] on div at bounding box center [27, 297] width 18 height 18
click at [27, 321] on div at bounding box center [26, 320] width 9 height 9
click at [750, 540] on div "Add" at bounding box center [767, 626] width 39 height 18
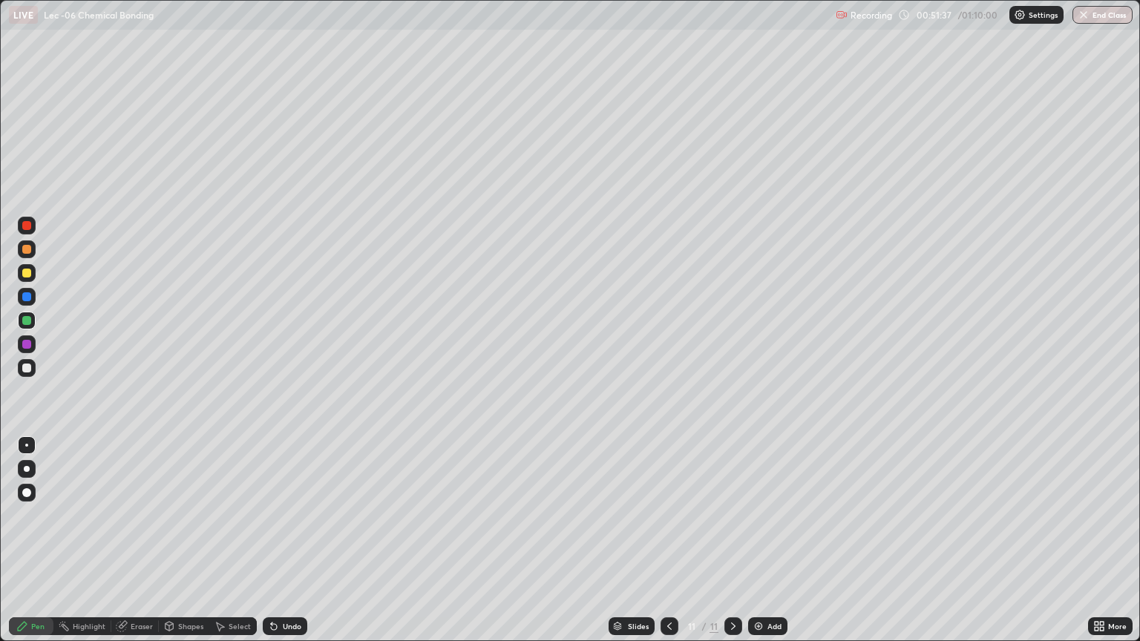
click at [27, 274] on div at bounding box center [26, 273] width 9 height 9
click at [35, 226] on div at bounding box center [27, 226] width 18 height 18
click at [286, 540] on div "Undo" at bounding box center [292, 626] width 19 height 7
click at [27, 273] on div at bounding box center [26, 273] width 9 height 9
click at [276, 540] on icon at bounding box center [274, 626] width 12 height 12
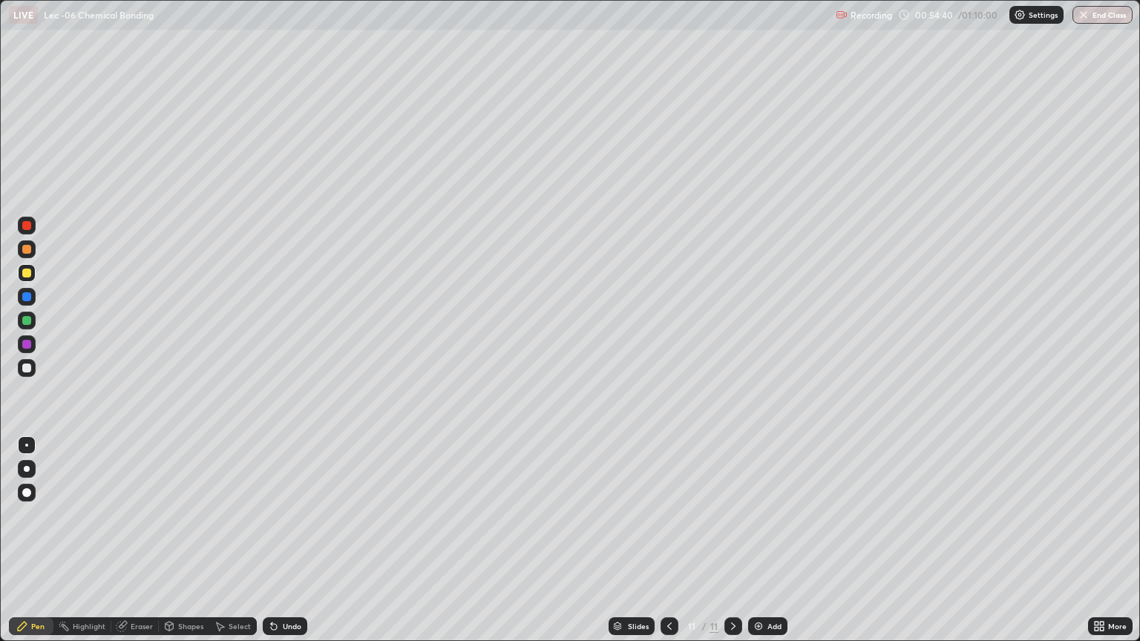
click at [284, 540] on div "Undo" at bounding box center [292, 626] width 19 height 7
click at [277, 540] on icon at bounding box center [274, 626] width 12 height 12
click at [279, 540] on div "Undo" at bounding box center [285, 626] width 45 height 18
click at [764, 540] on div "Add" at bounding box center [767, 626] width 39 height 18
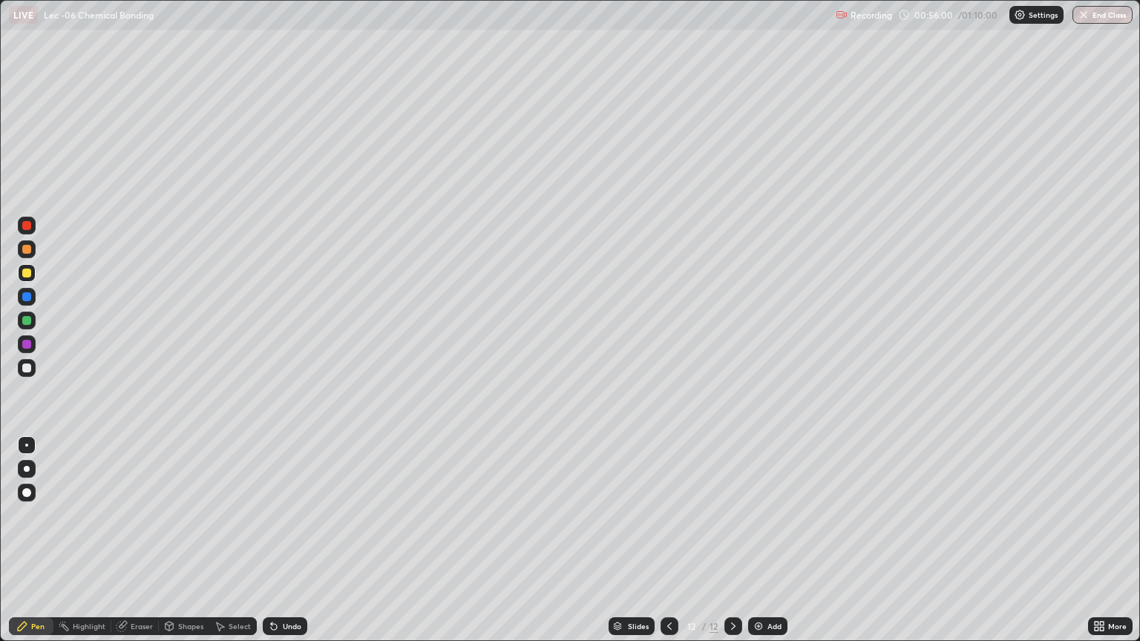
click at [668, 540] on icon at bounding box center [669, 626] width 12 height 12
click at [761, 540] on img at bounding box center [759, 626] width 12 height 12
click at [32, 252] on div at bounding box center [27, 249] width 18 height 18
click at [30, 324] on div at bounding box center [26, 320] width 9 height 9
click at [147, 540] on div "Eraser" at bounding box center [142, 626] width 22 height 7
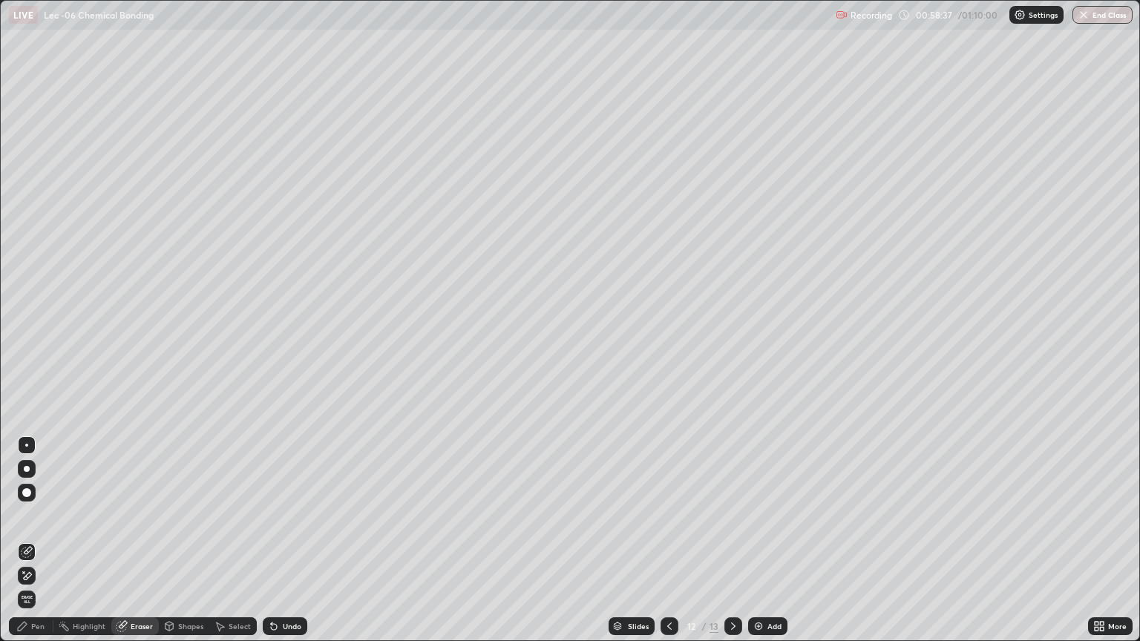
click at [35, 540] on div "Pen" at bounding box center [37, 626] width 13 height 7
click at [33, 362] on div at bounding box center [27, 368] width 18 height 18
click at [236, 540] on div "Select" at bounding box center [232, 626] width 47 height 18
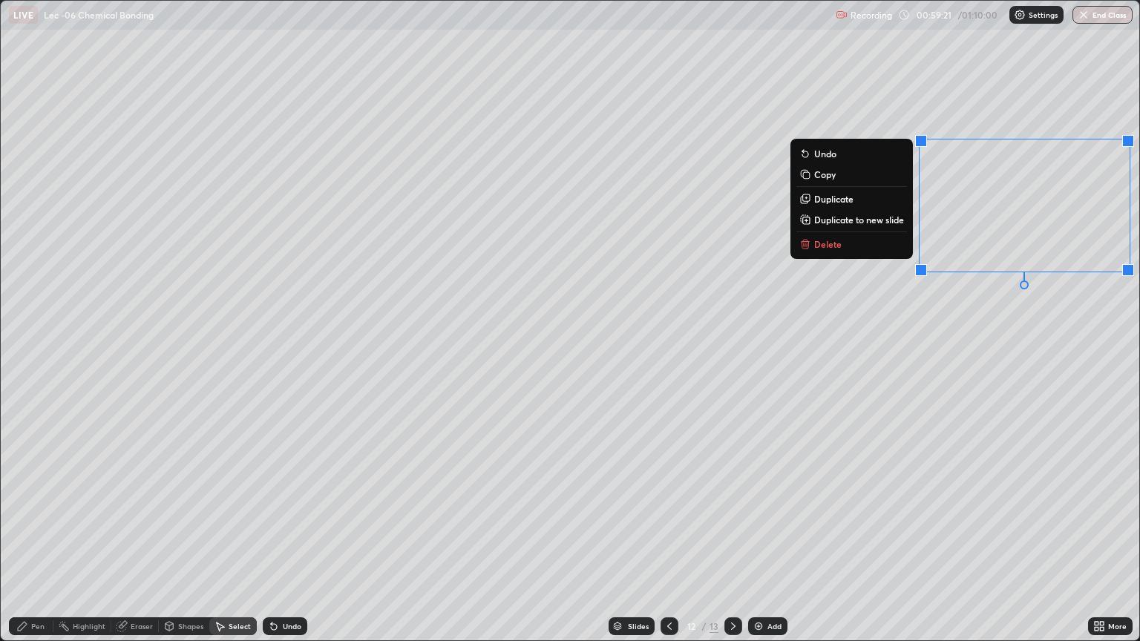
click at [36, 540] on div "Pen" at bounding box center [37, 626] width 13 height 7
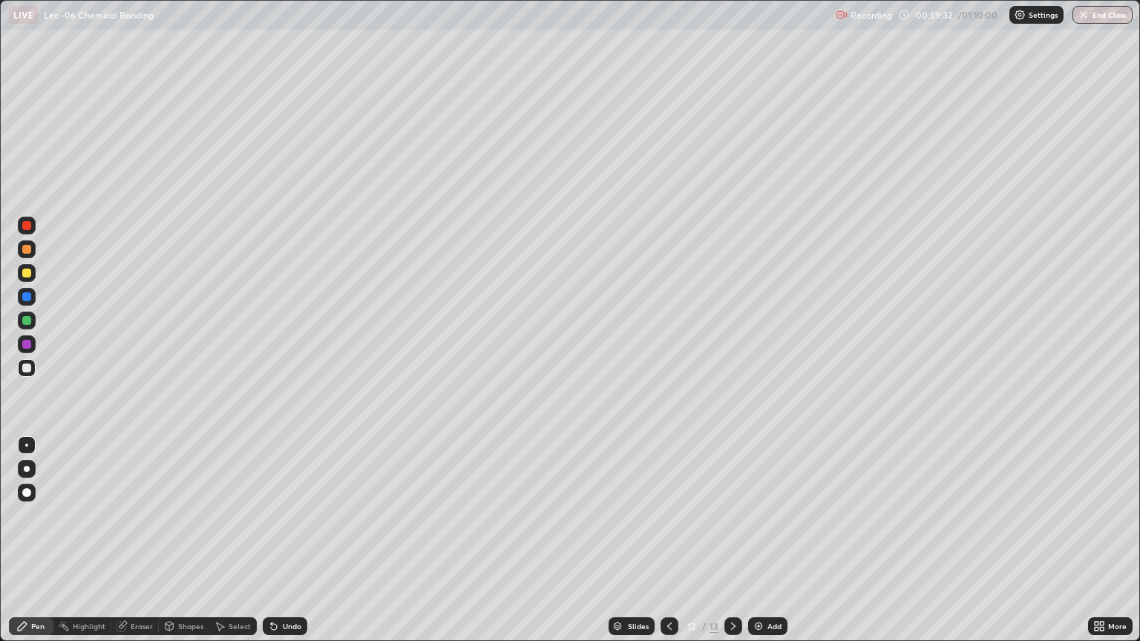
click at [33, 273] on div at bounding box center [27, 273] width 18 height 18
click at [33, 248] on div at bounding box center [27, 249] width 18 height 18
click at [33, 277] on div at bounding box center [27, 273] width 18 height 18
click at [732, 540] on icon at bounding box center [733, 626] width 4 height 7
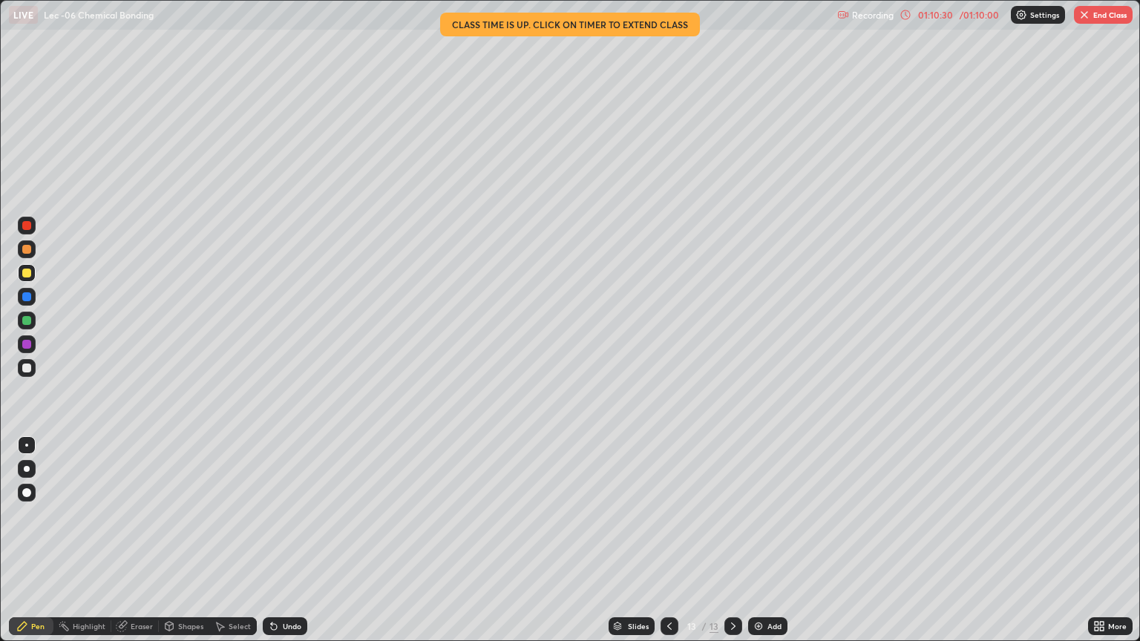
click at [1107, 540] on div "More" at bounding box center [1110, 626] width 45 height 18
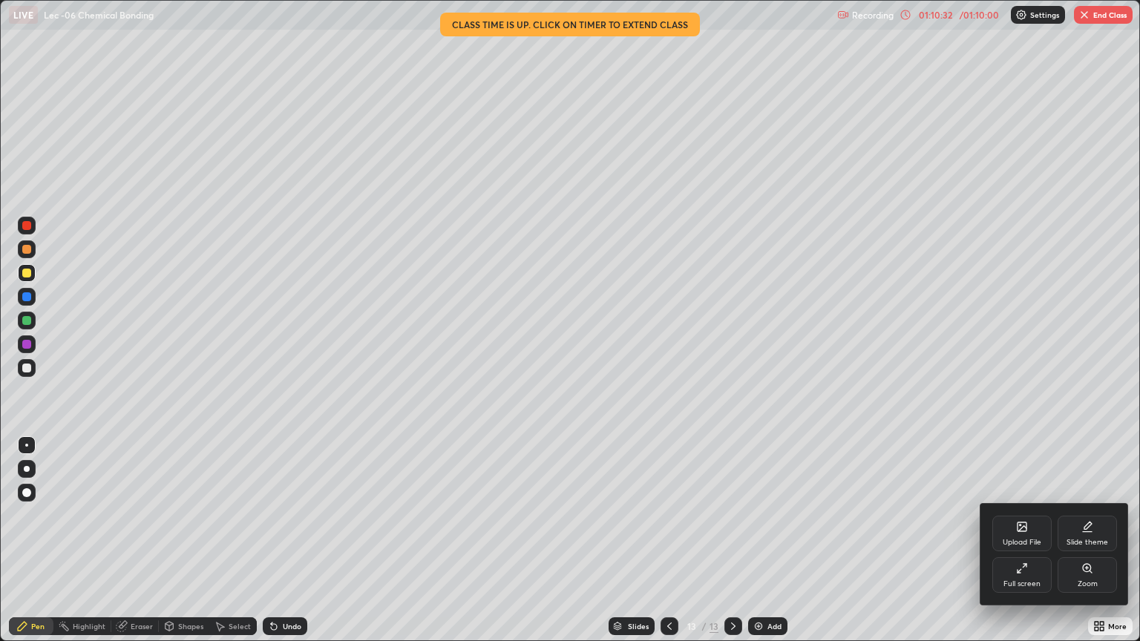
click at [1021, 540] on div "Full screen" at bounding box center [1021, 583] width 37 height 7
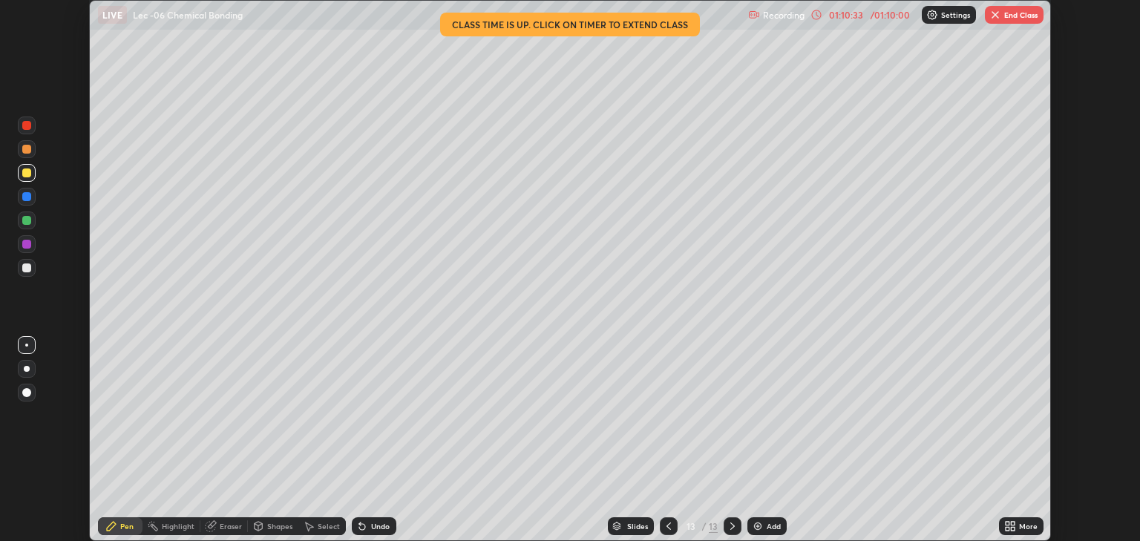
scroll to position [73673, 73075]
click at [1016, 18] on button "End Class" at bounding box center [1014, 15] width 59 height 18
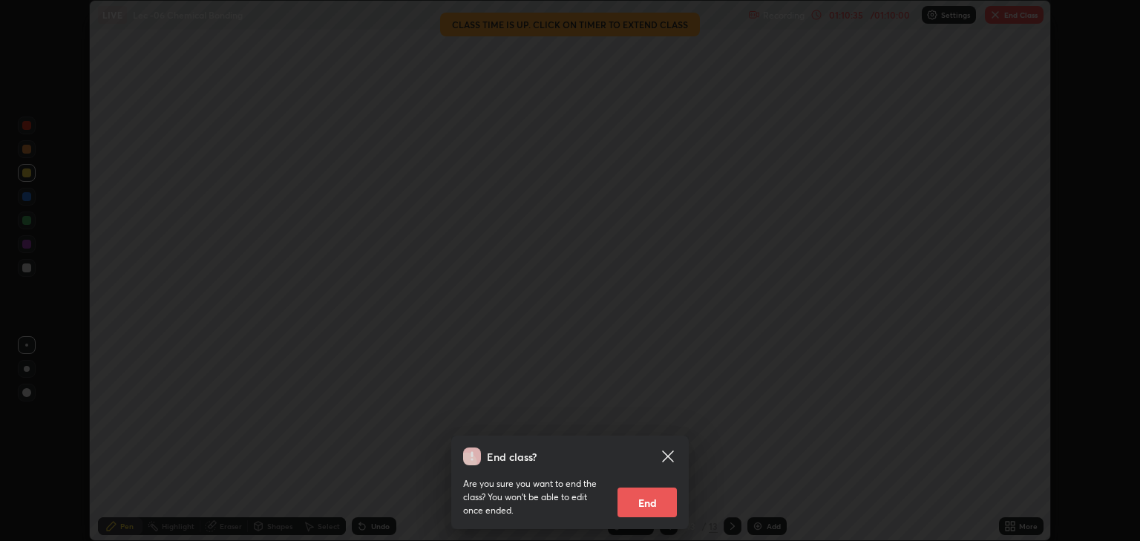
click at [646, 494] on button "End" at bounding box center [646, 503] width 59 height 30
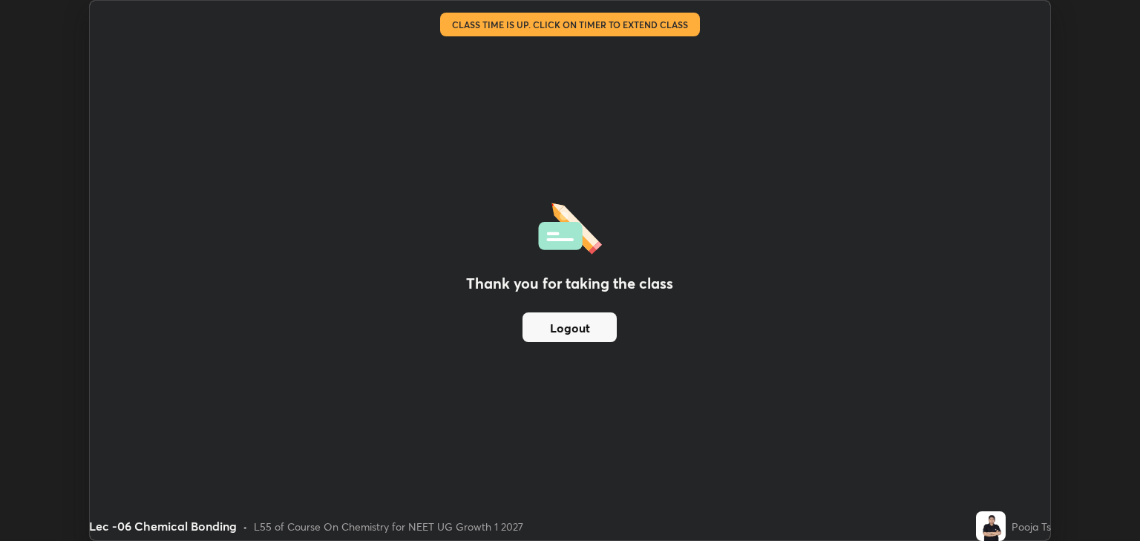
click at [485, 413] on div "Thank you for taking the class Logout" at bounding box center [570, 271] width 960 height 540
click at [489, 415] on div "Thank you for taking the class Logout" at bounding box center [570, 271] width 960 height 540
click at [553, 332] on button "Logout" at bounding box center [569, 327] width 94 height 30
